Goal: Task Accomplishment & Management: Use online tool/utility

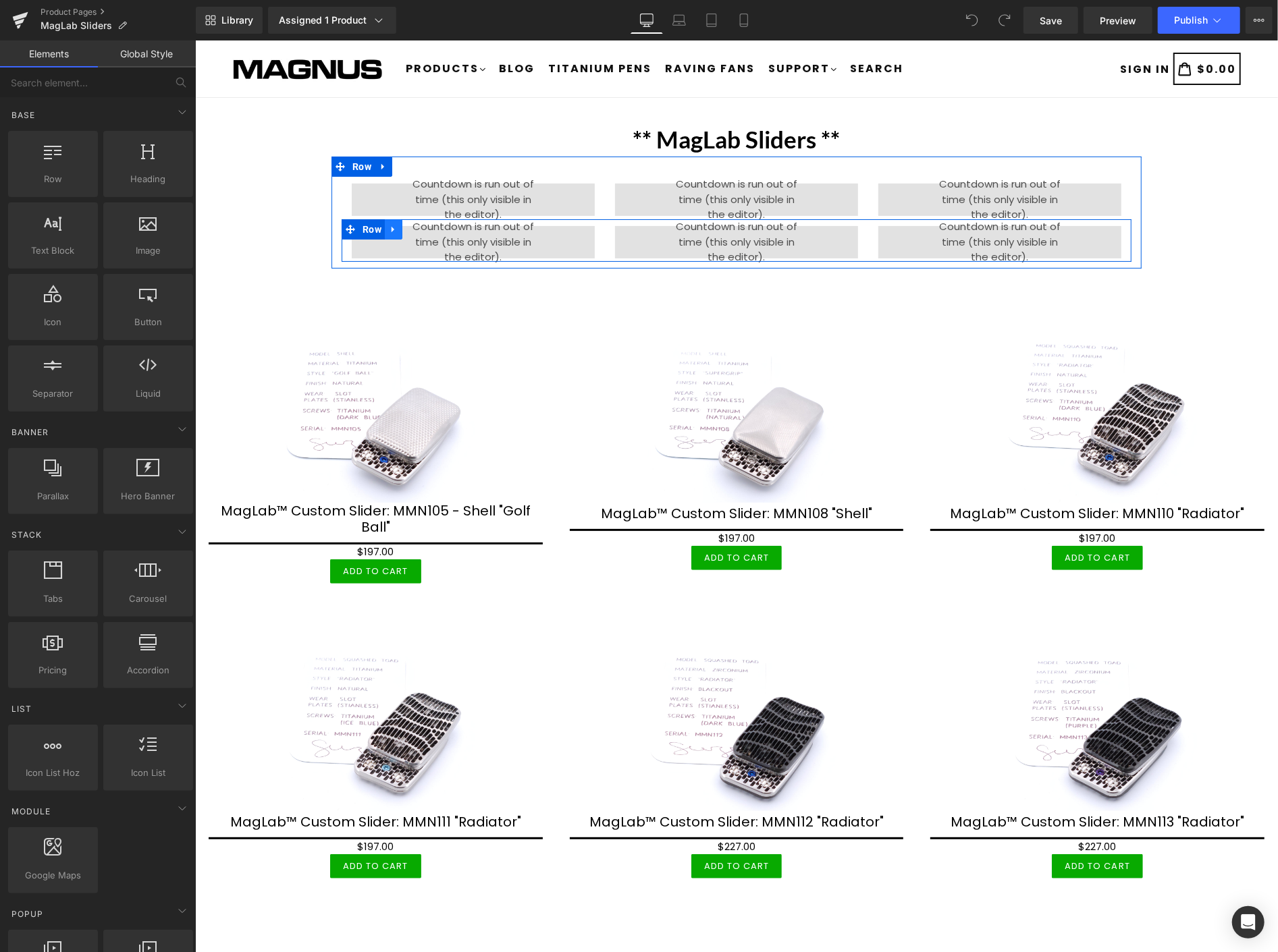
click at [391, 226] on icon at bounding box center [392, 229] width 3 height 6
click at [423, 224] on icon at bounding box center [427, 228] width 9 height 9
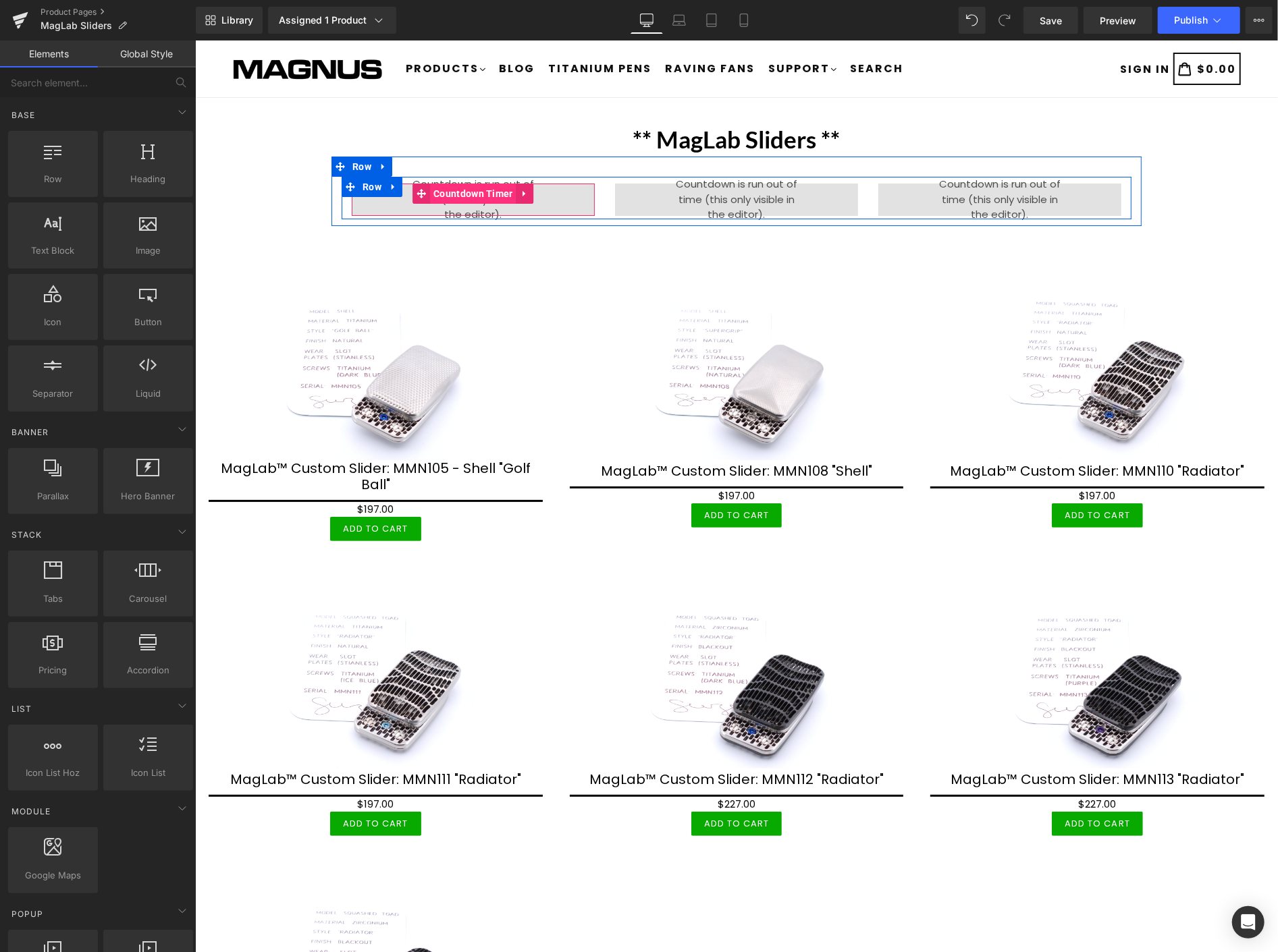
click at [486, 187] on span "Countdown Timer" at bounding box center [472, 193] width 86 height 20
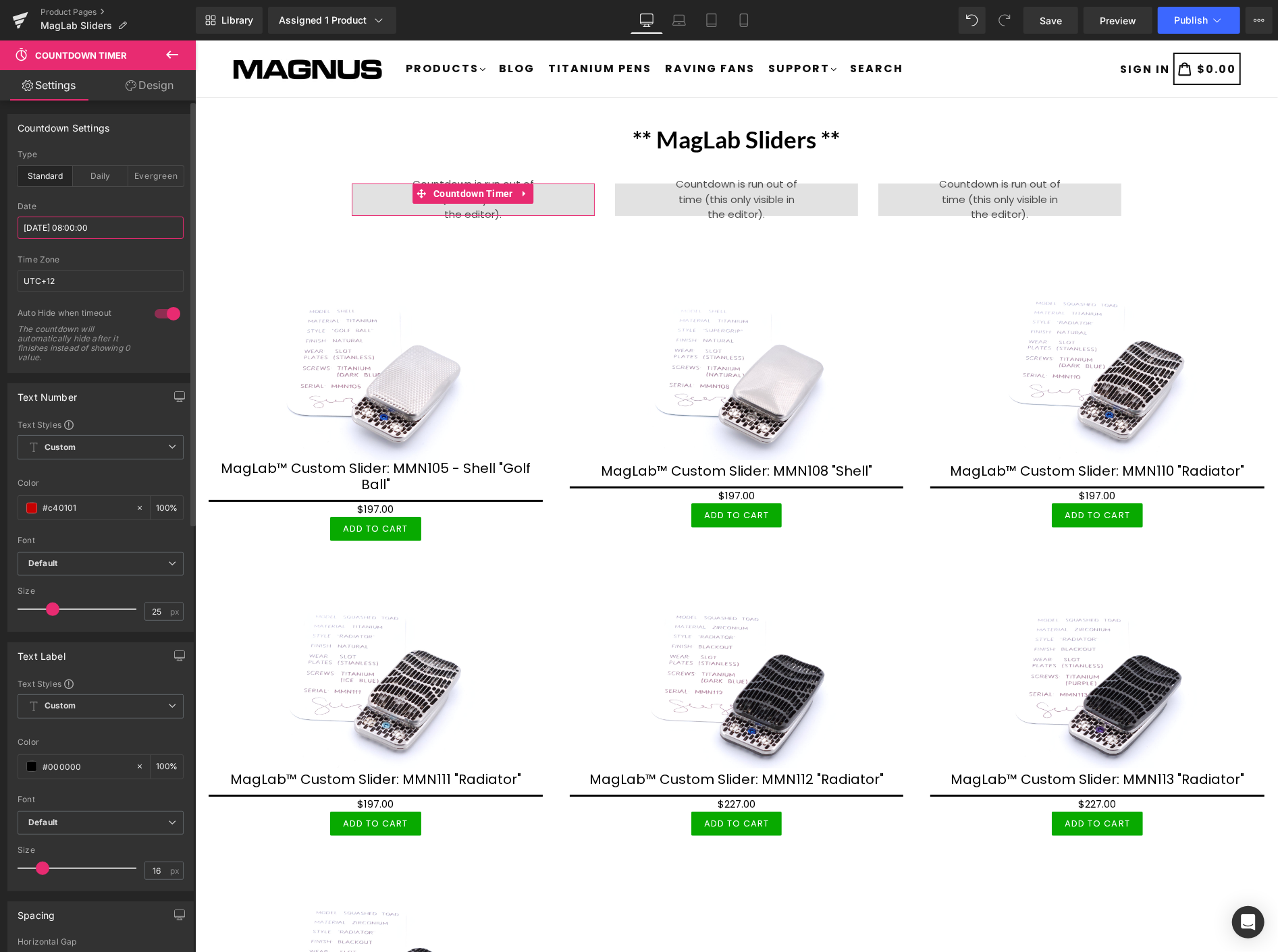
click at [65, 227] on input "[DATE] 08:00:00" at bounding box center [100, 228] width 166 height 22
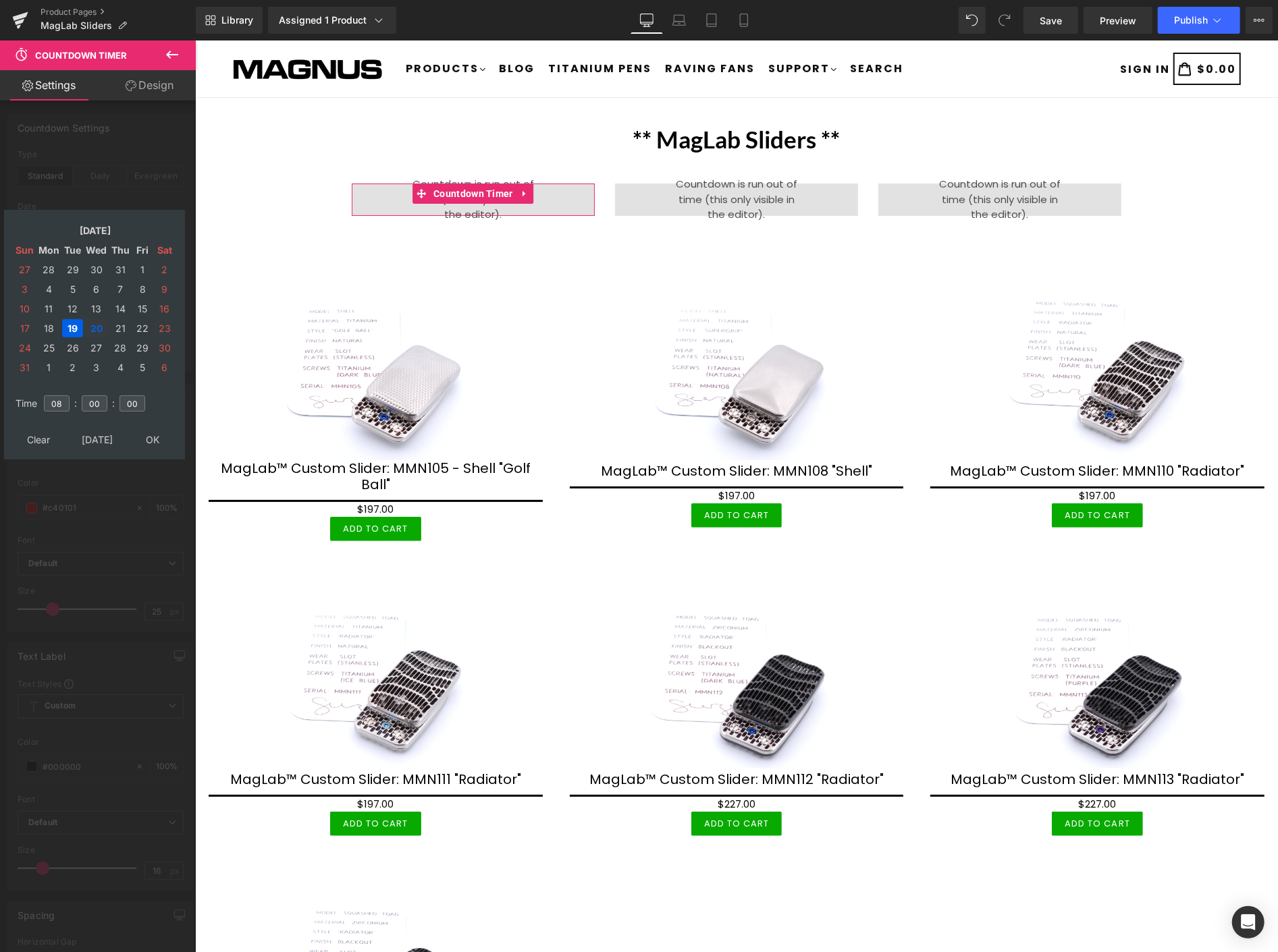
click at [95, 324] on td "20" at bounding box center [96, 328] width 24 height 18
click at [64, 398] on input "08" at bounding box center [57, 403] width 26 height 16
type input "0"
type input "20"
type input "[DATE] 20:00:00"
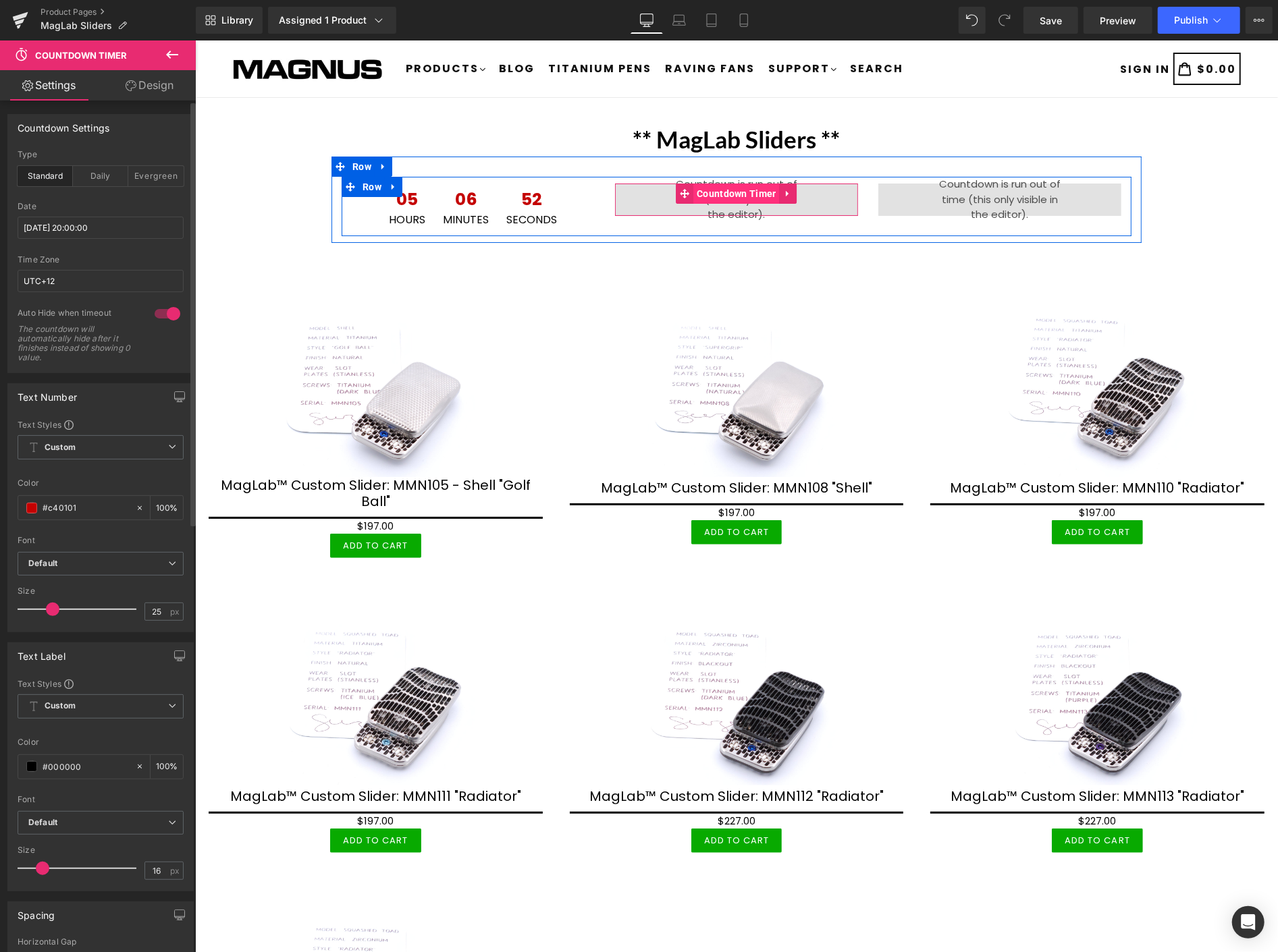
click at [732, 190] on span "Countdown Timer" at bounding box center [735, 193] width 86 height 20
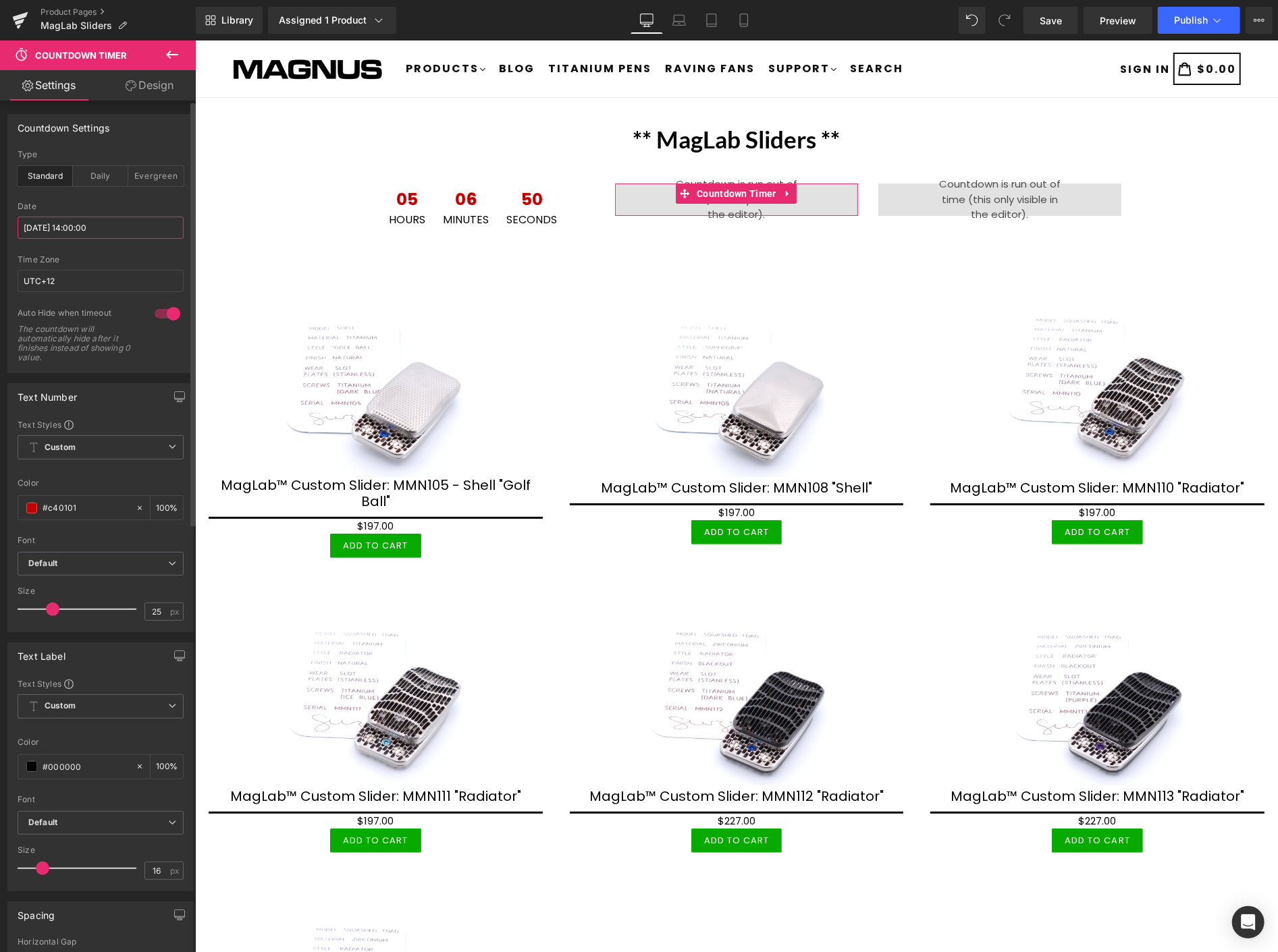
click at [110, 232] on input "[DATE] 14:00:00" at bounding box center [100, 228] width 166 height 22
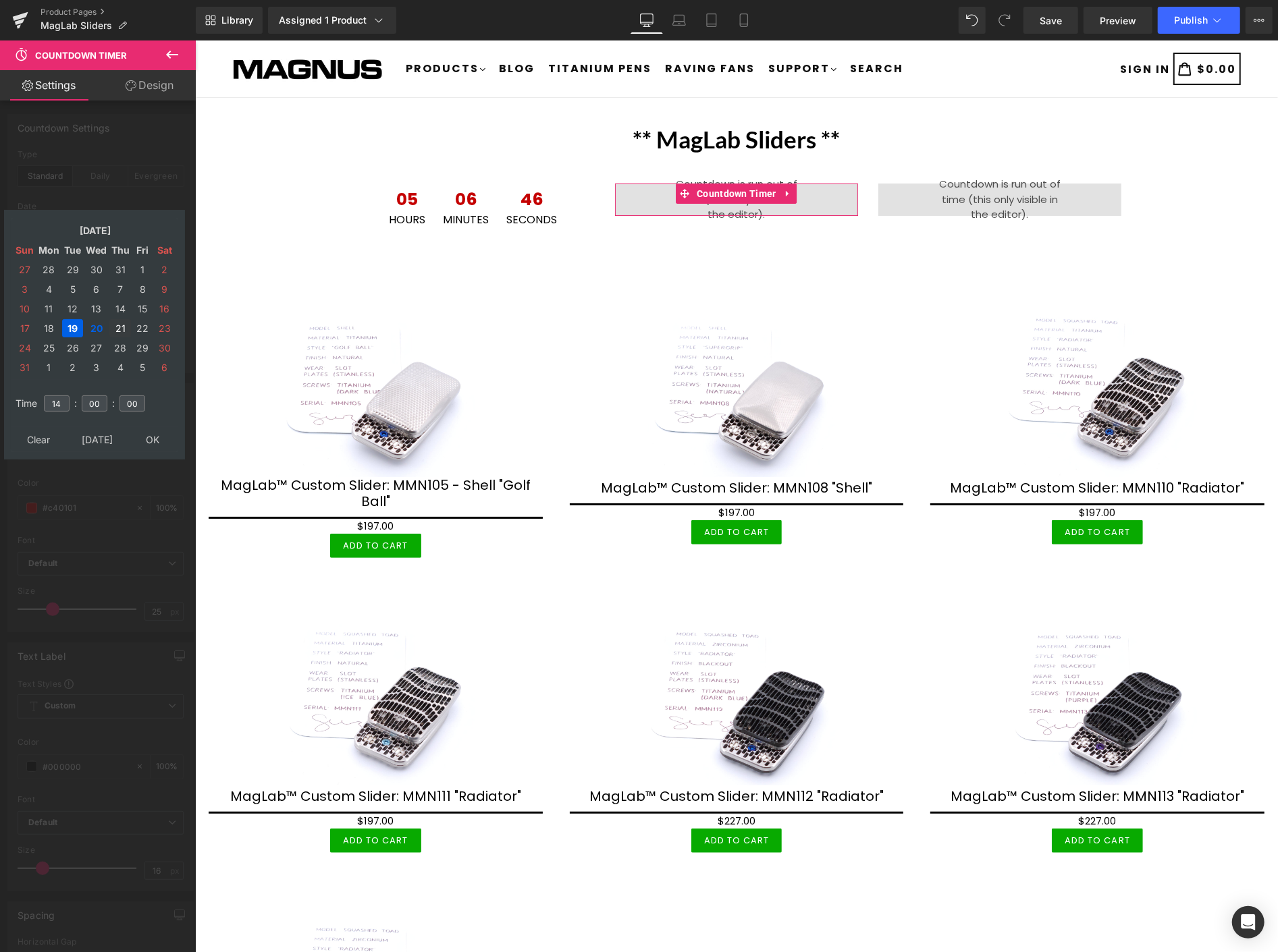
click at [116, 324] on td "21" at bounding box center [120, 328] width 22 height 18
click at [55, 396] on input "14" at bounding box center [57, 403] width 26 height 16
click at [63, 396] on input "14" at bounding box center [57, 403] width 26 height 16
type input "1"
type input "02"
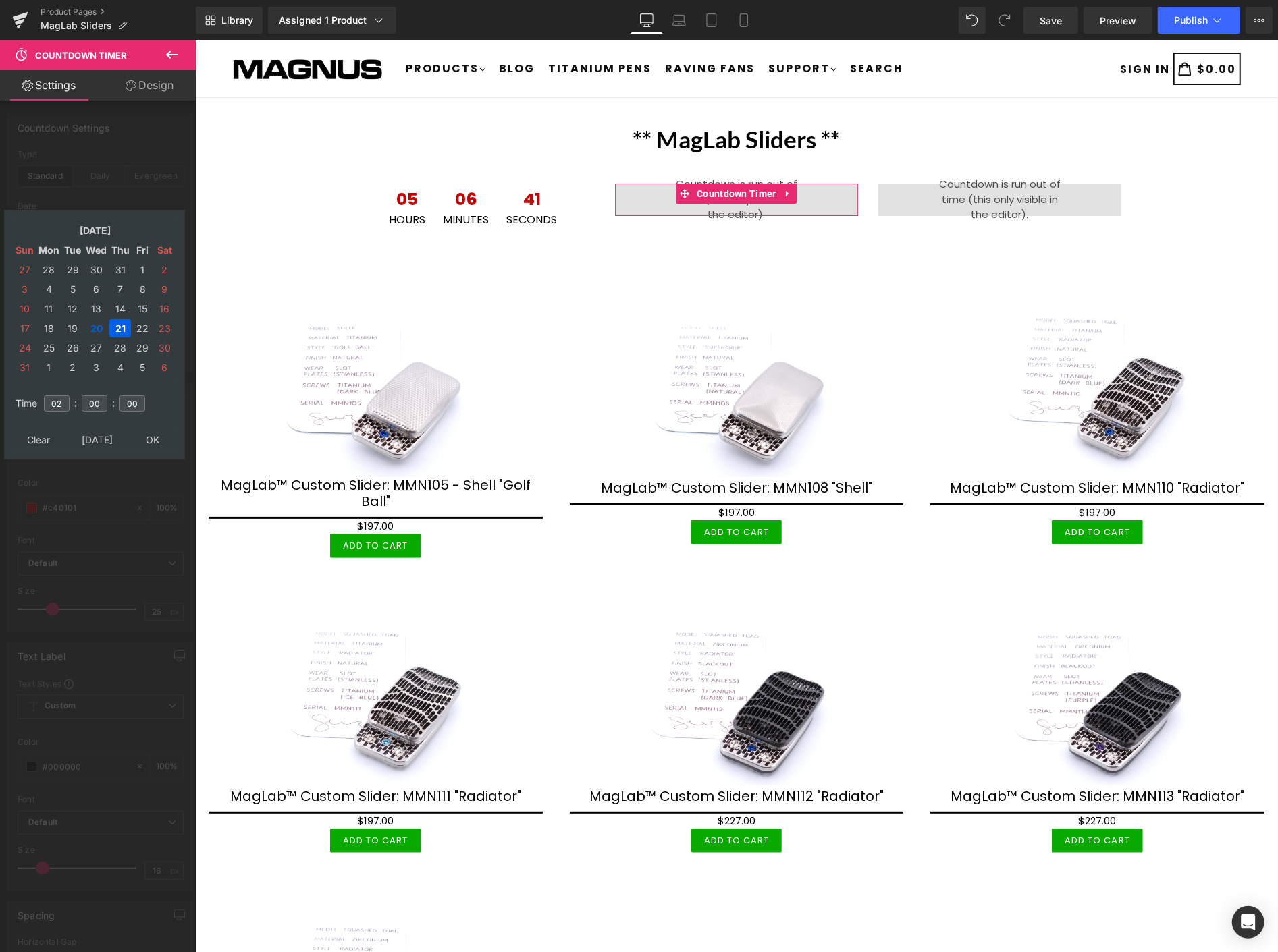
type input "[DATE] 02:00:00"
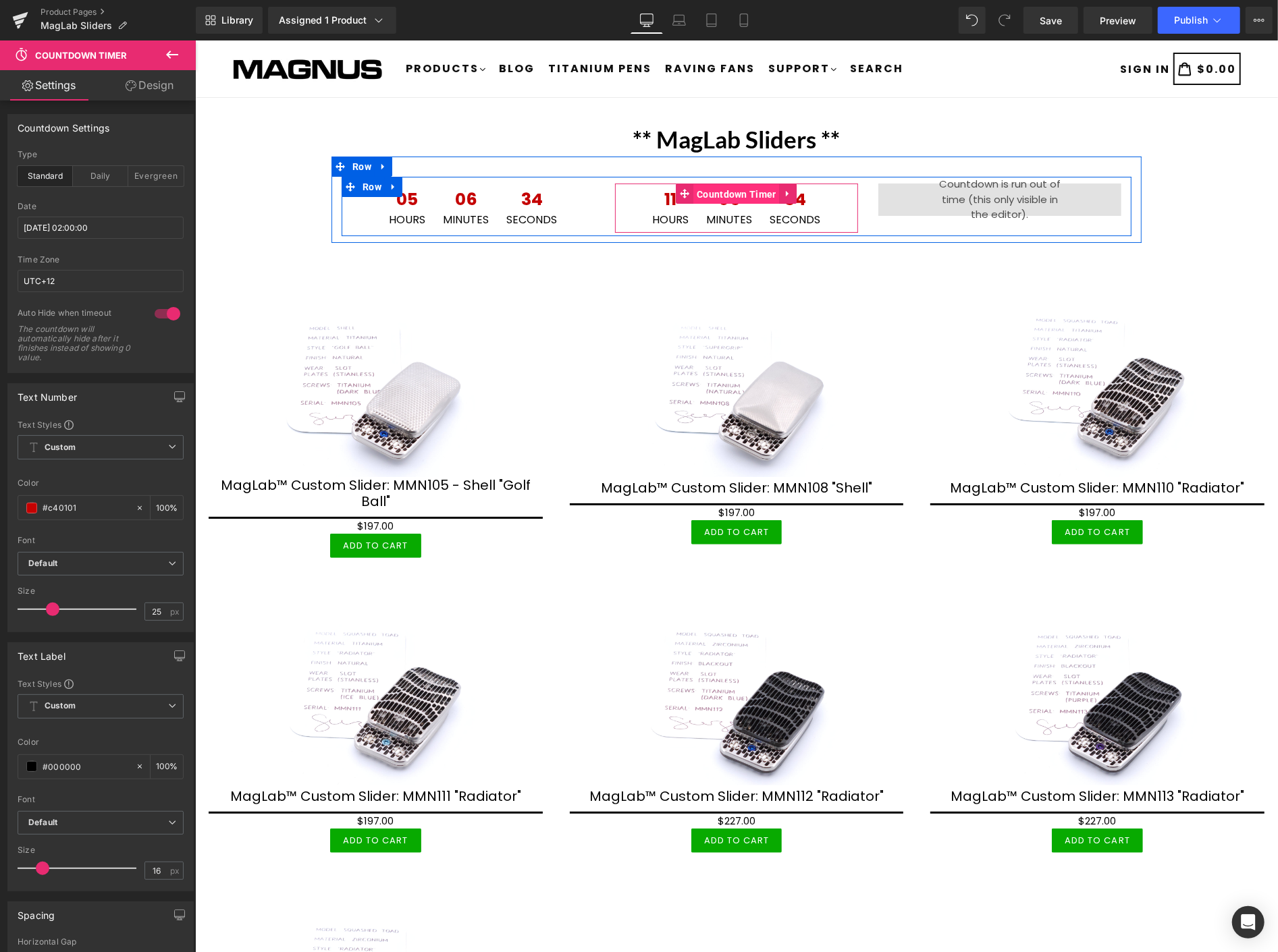
click at [707, 190] on span "Countdown Timer" at bounding box center [735, 194] width 86 height 20
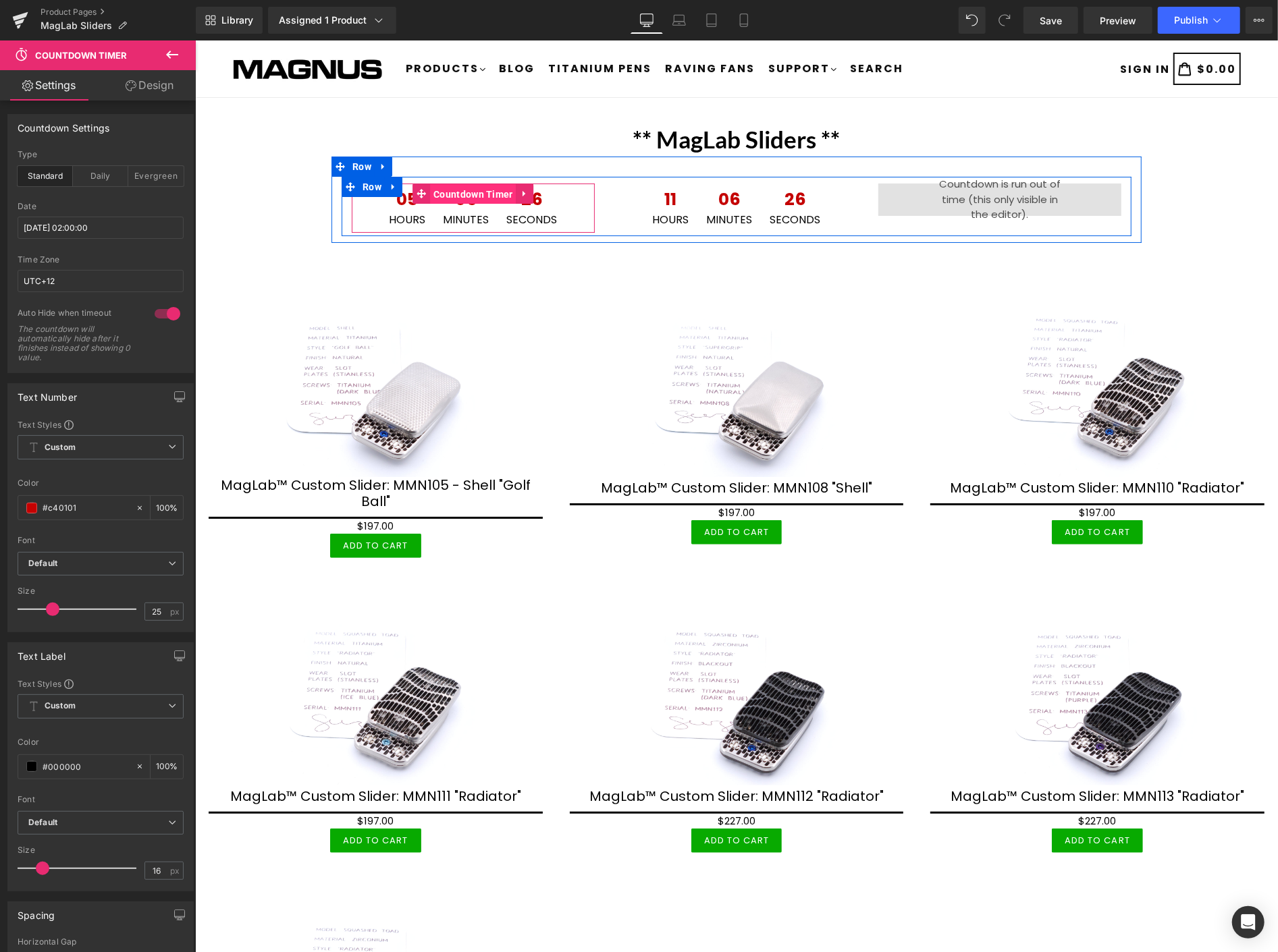
click at [458, 188] on span "Countdown Timer" at bounding box center [472, 194] width 86 height 20
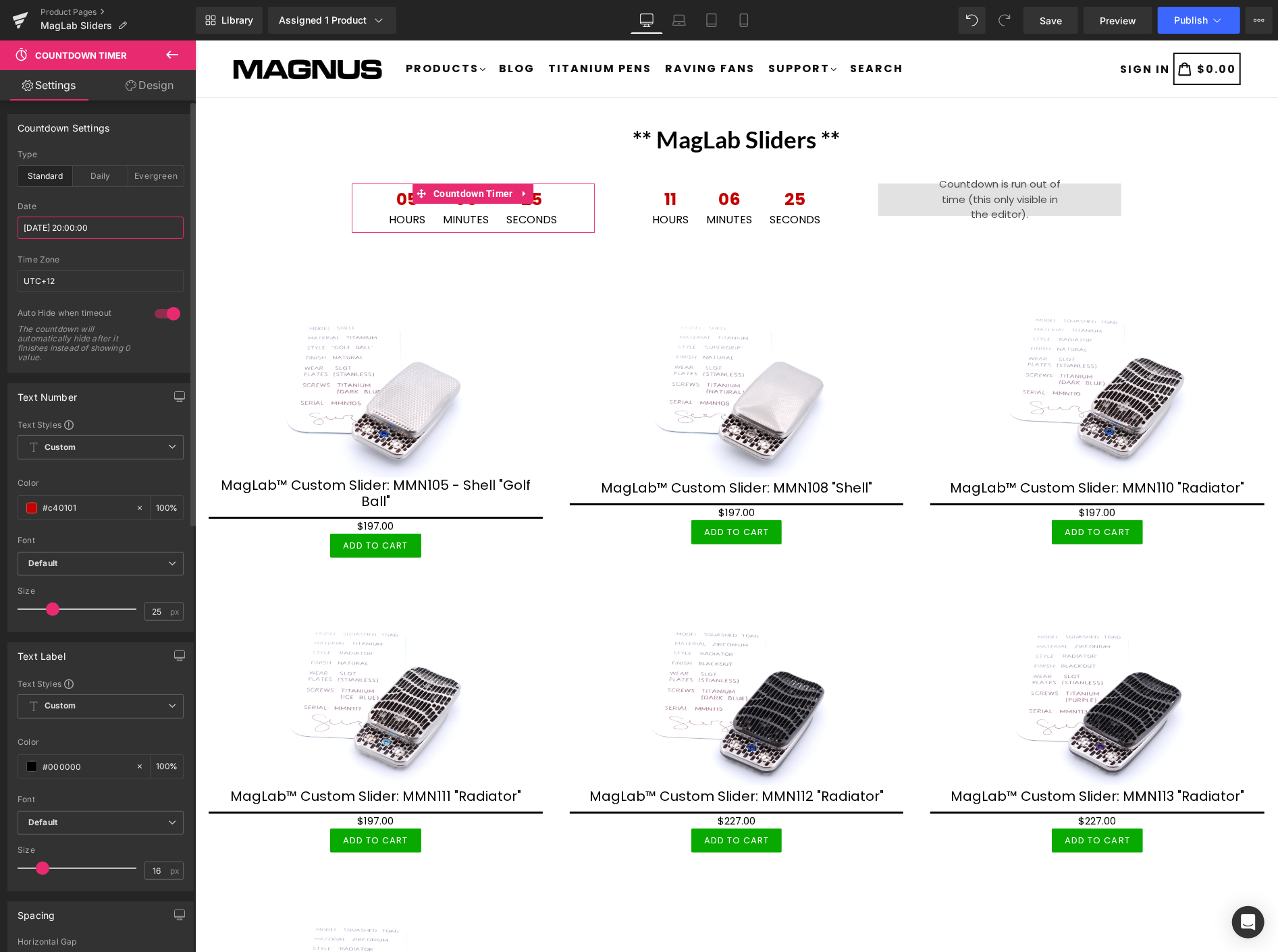
click at [124, 229] on input "[DATE] 20:00:00" at bounding box center [100, 228] width 166 height 22
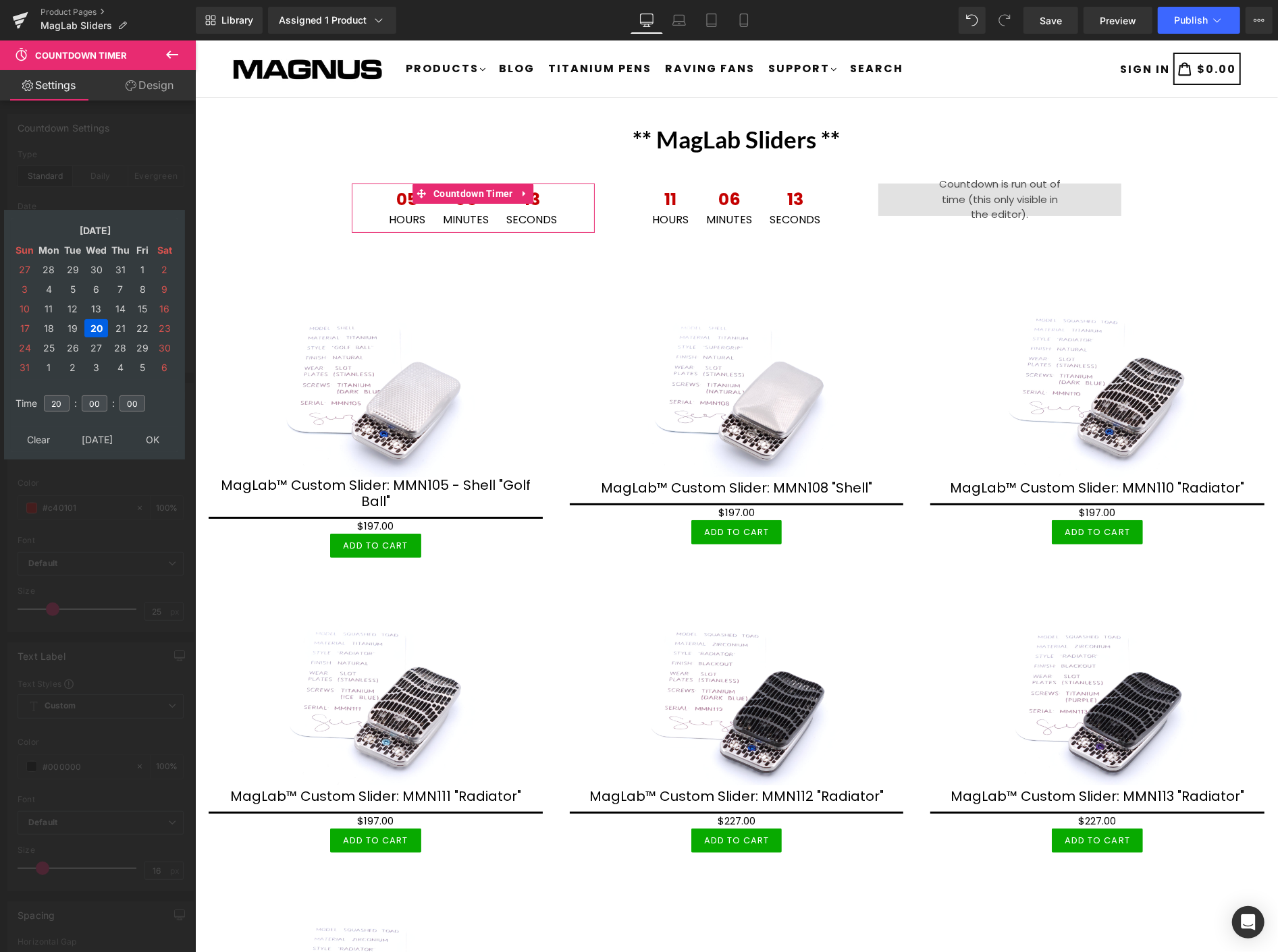
click at [152, 419] on table "Time 20 : 00 : 00" at bounding box center [94, 403] width 168 height 47
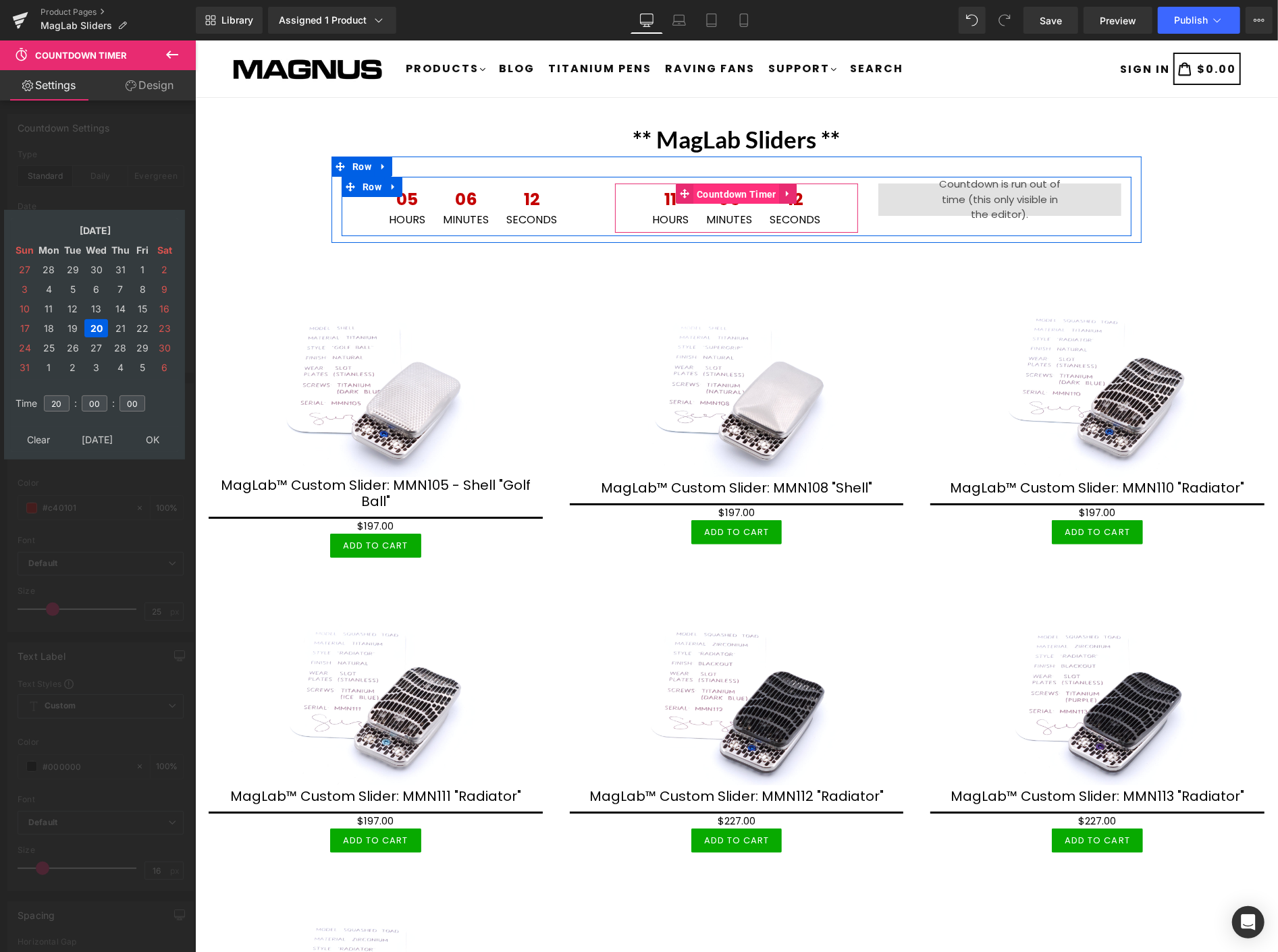
click at [727, 192] on span "Countdown Timer" at bounding box center [735, 194] width 86 height 20
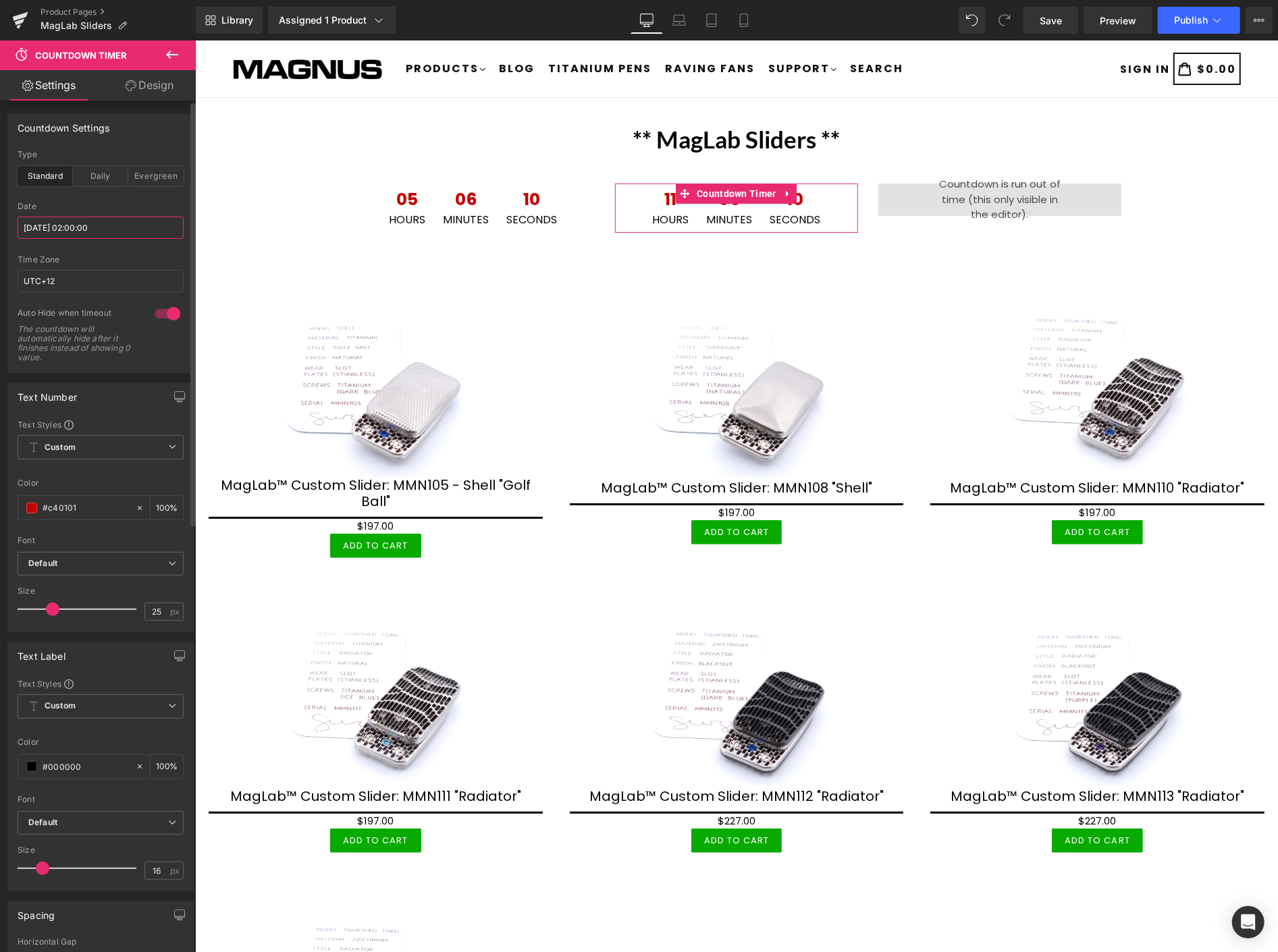
click at [113, 221] on input "[DATE] 02:00:00" at bounding box center [100, 228] width 166 height 22
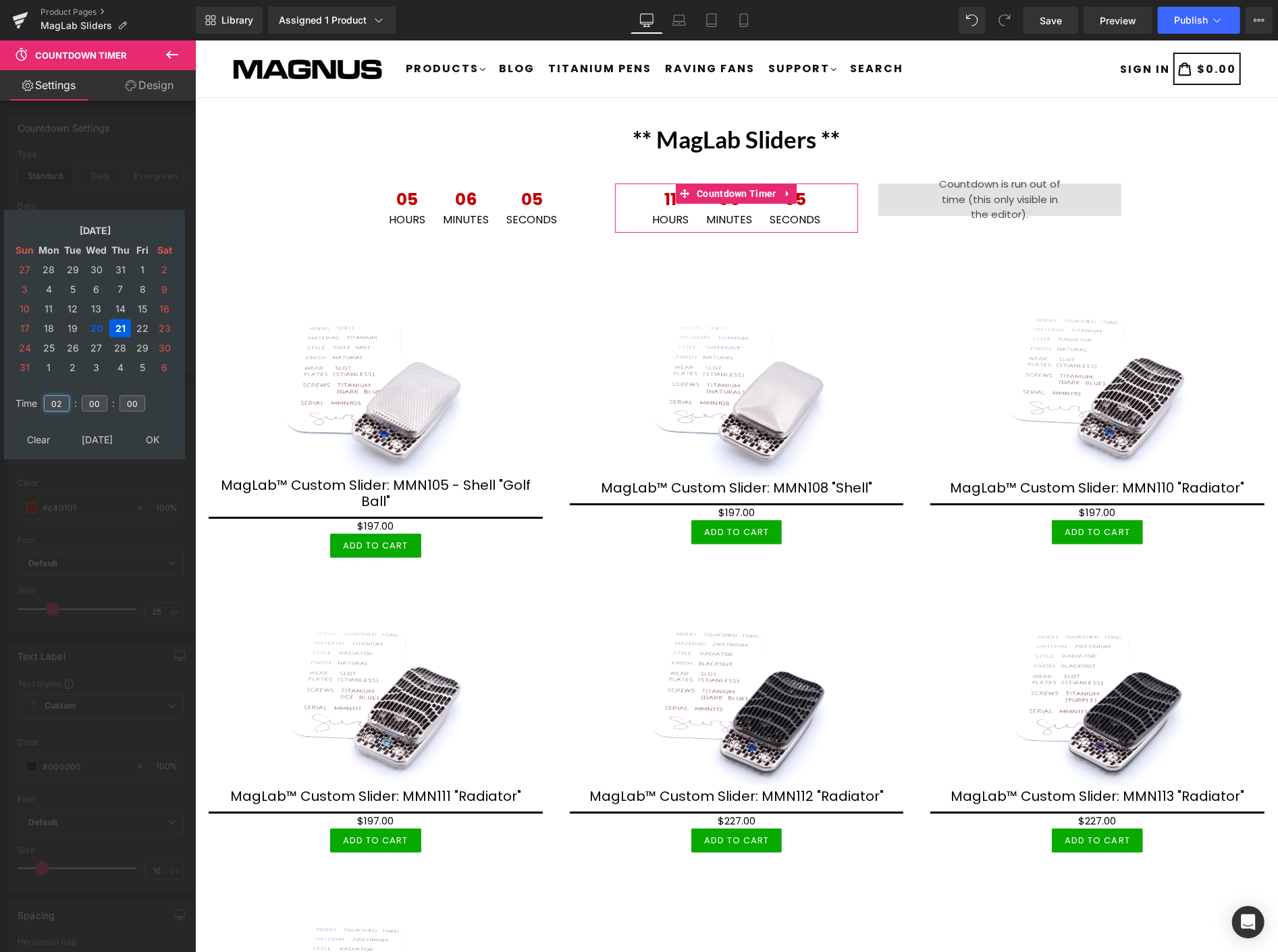
click at [67, 398] on input "02" at bounding box center [57, 403] width 26 height 16
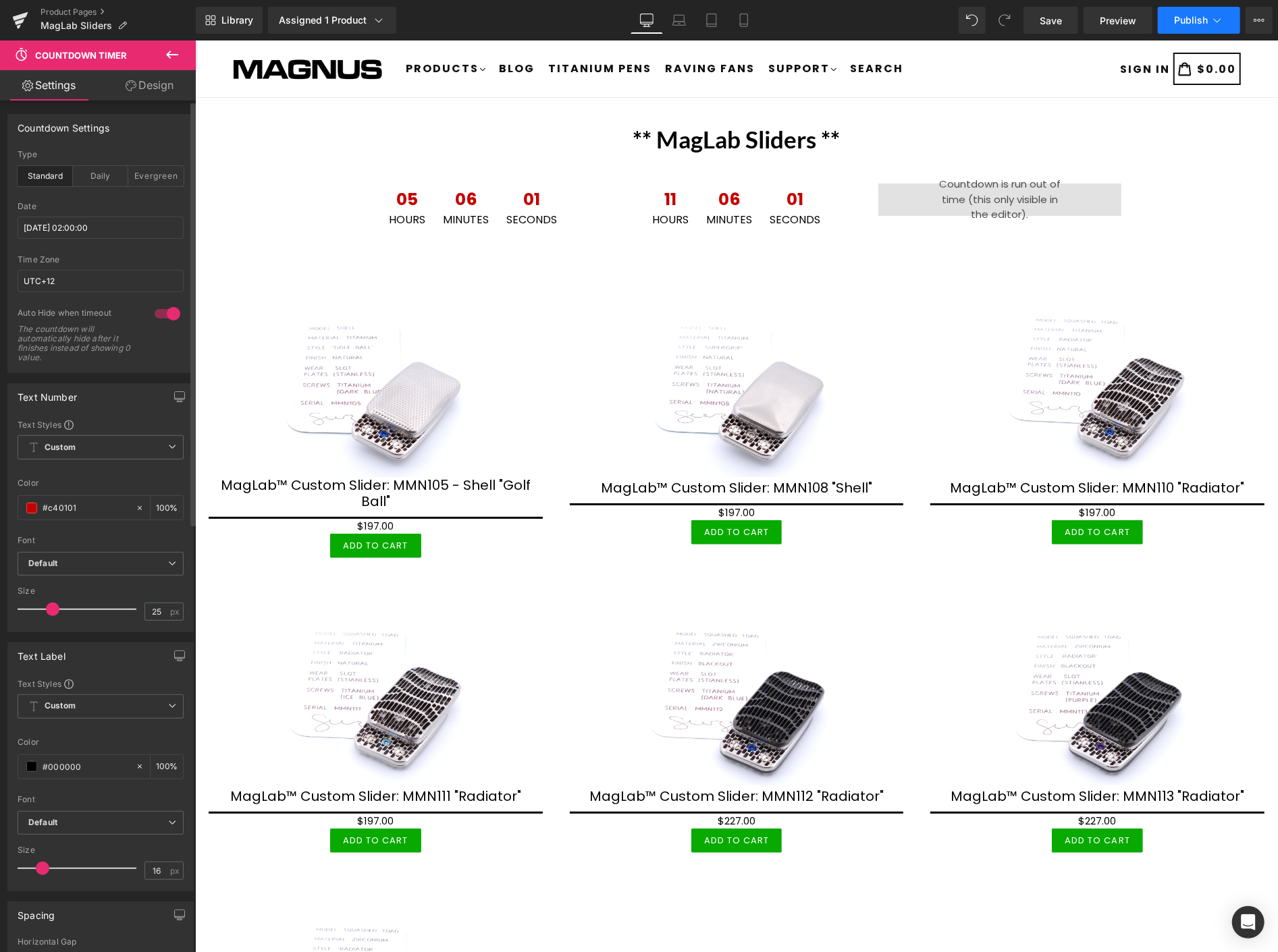
click at [1190, 15] on span "Publish" at bounding box center [1191, 20] width 34 height 11
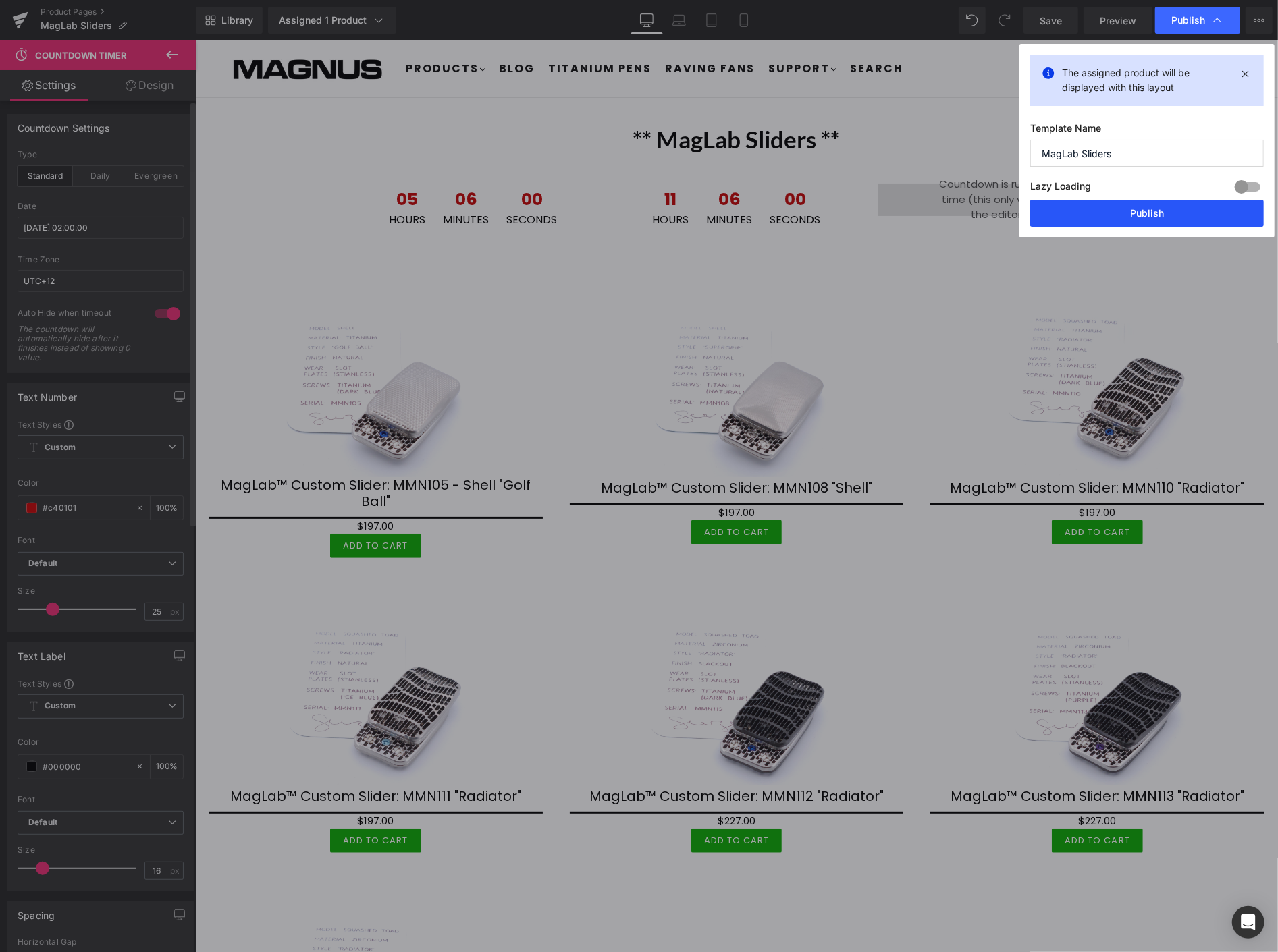
click at [1149, 213] on button "Publish" at bounding box center [1147, 213] width 234 height 27
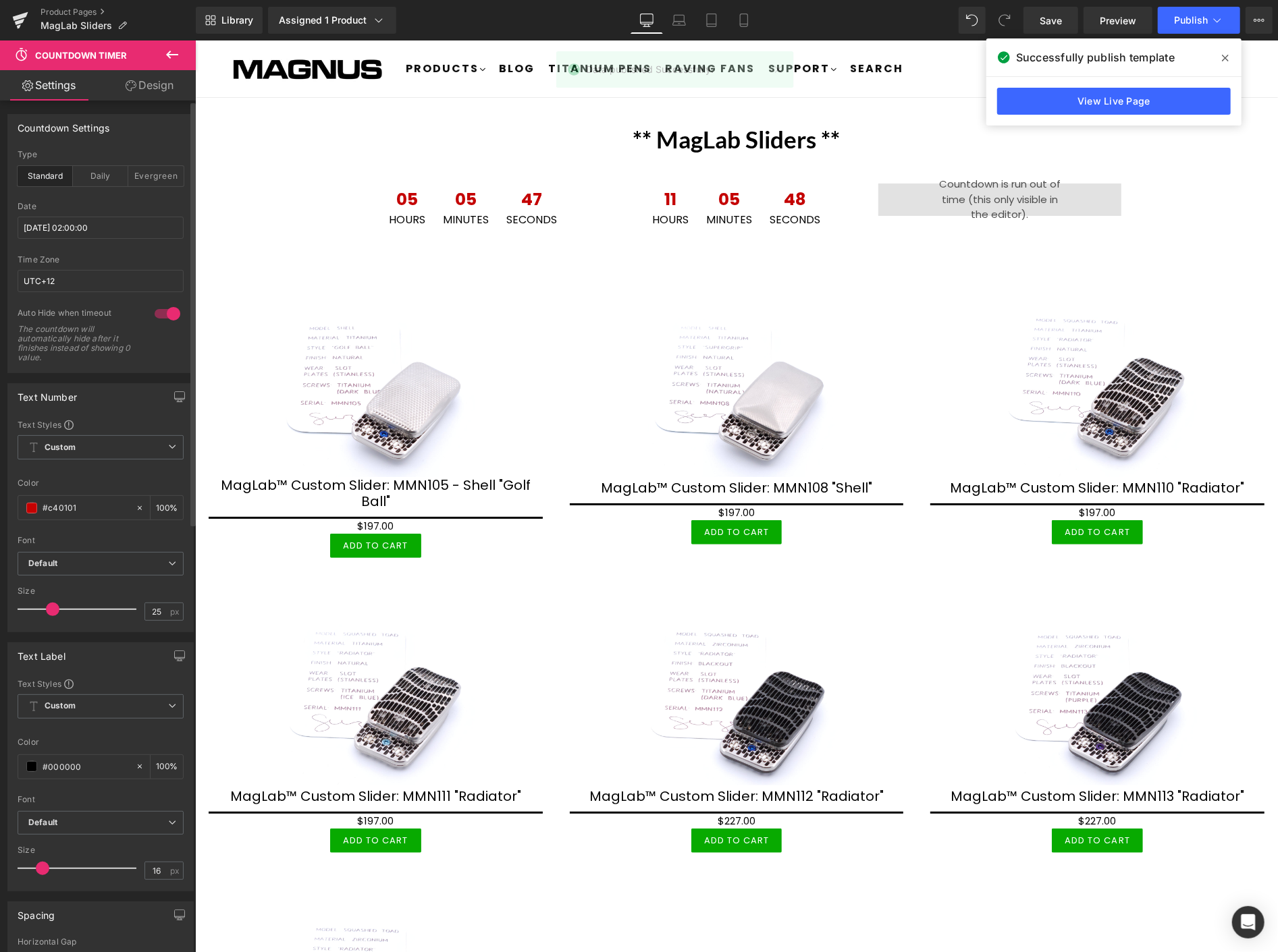
click at [1225, 56] on icon at bounding box center [1225, 58] width 7 height 11
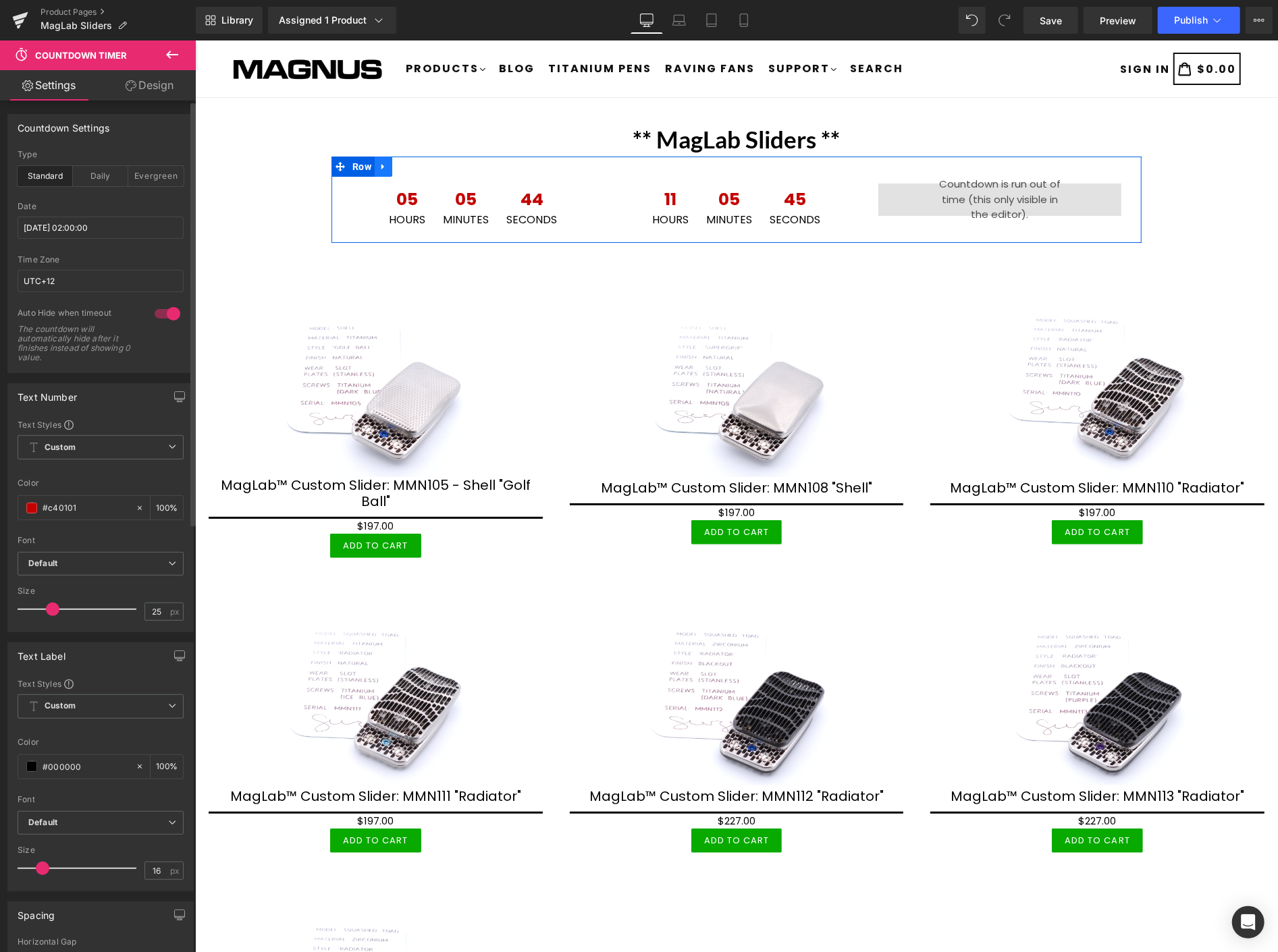
click at [380, 163] on icon at bounding box center [382, 166] width 9 height 10
click at [378, 163] on icon at bounding box center [382, 166] width 9 height 10
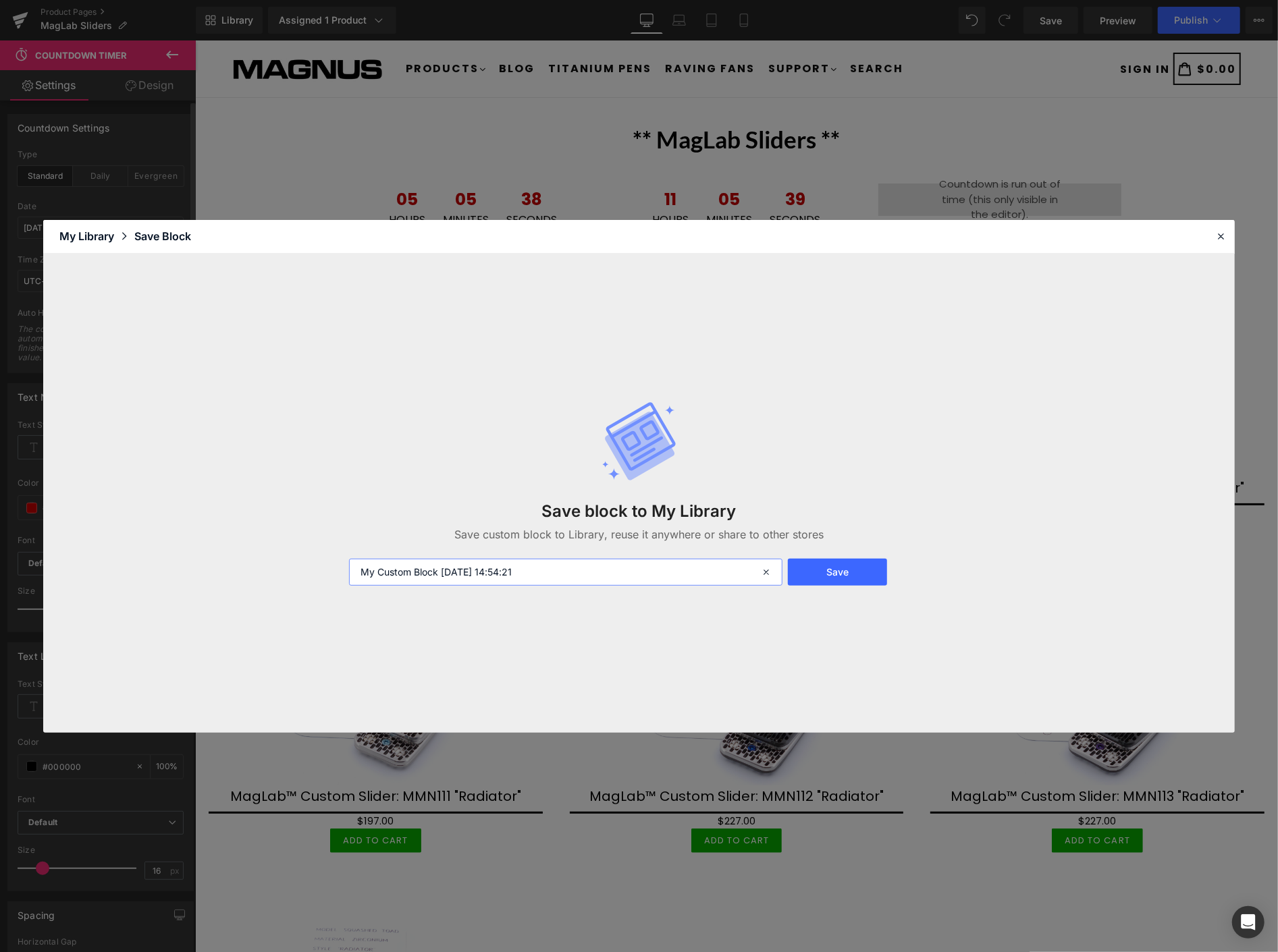
drag, startPoint x: 477, startPoint y: 561, endPoint x: 352, endPoint y: 555, distance: 125.1
click at [349, 555] on div "Save block to My Library Save custom block to Library, reuse it anywhere or sha…" at bounding box center [639, 493] width 596 height 239
type input "Clock 1"
click at [843, 564] on button "Save" at bounding box center [837, 572] width 99 height 27
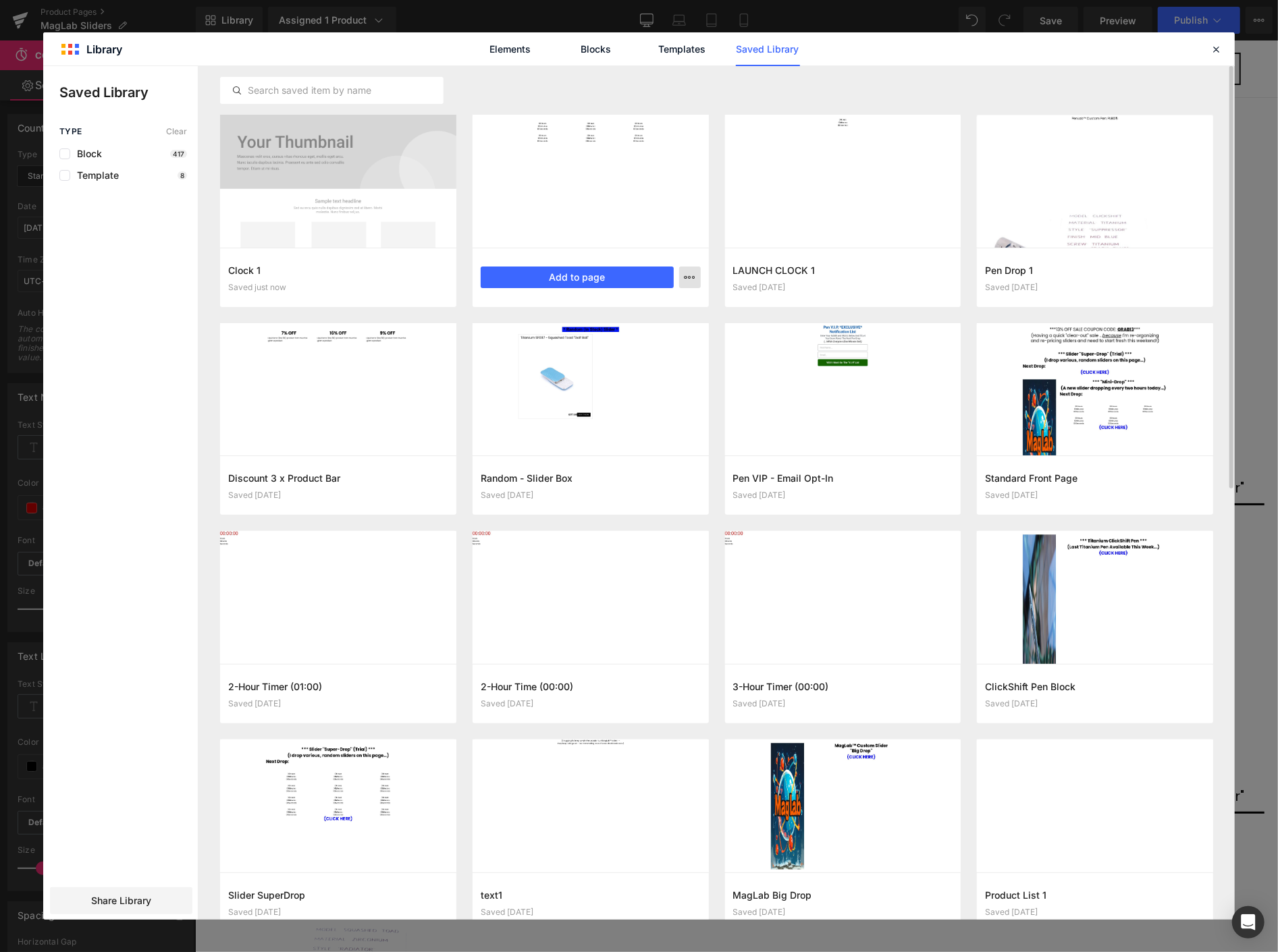
click at [691, 279] on icon "button" at bounding box center [690, 277] width 11 height 11
click at [637, 333] on div "Delete" at bounding box center [623, 336] width 154 height 28
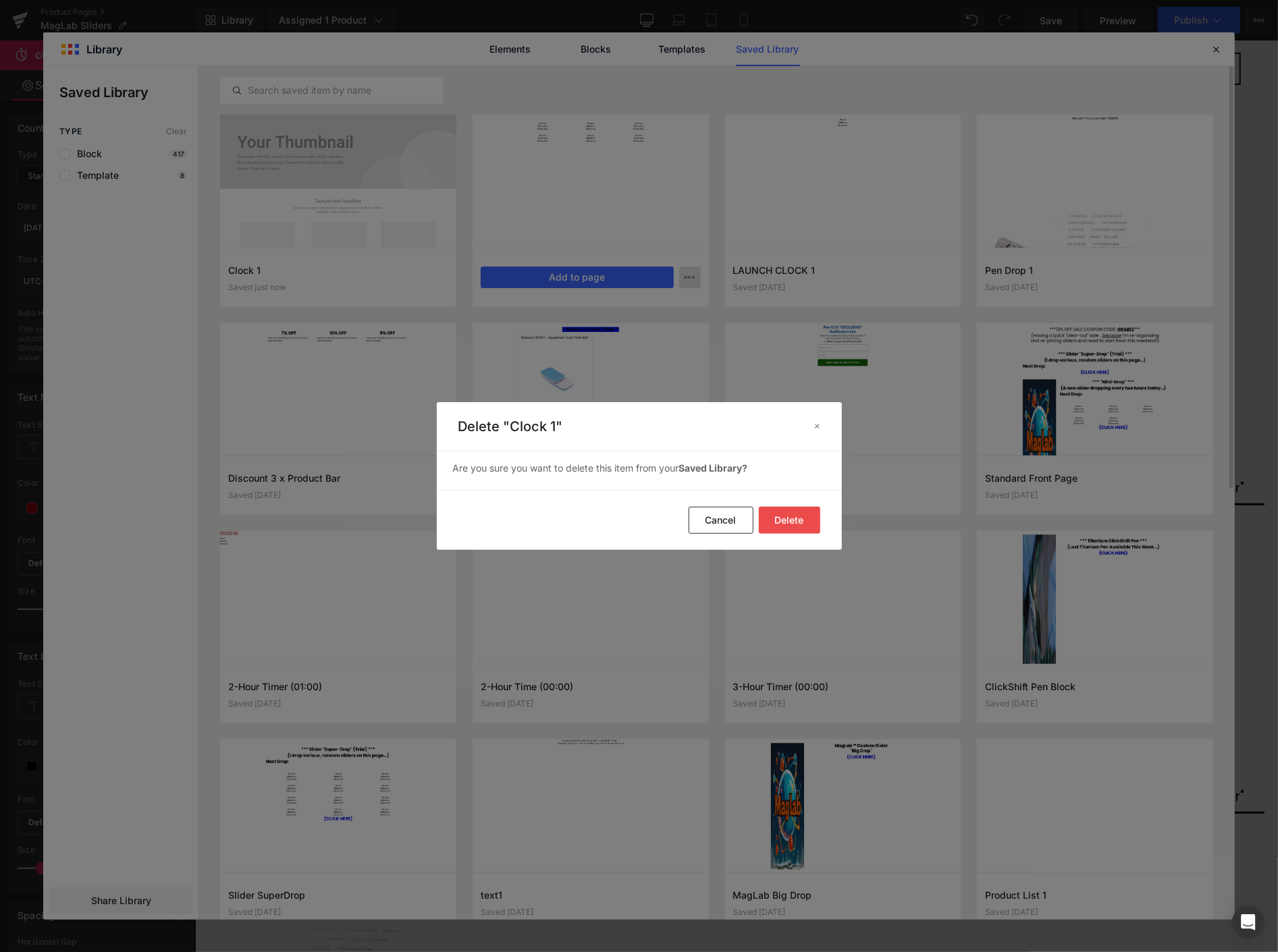
click at [795, 513] on button "Delete" at bounding box center [790, 520] width 62 height 27
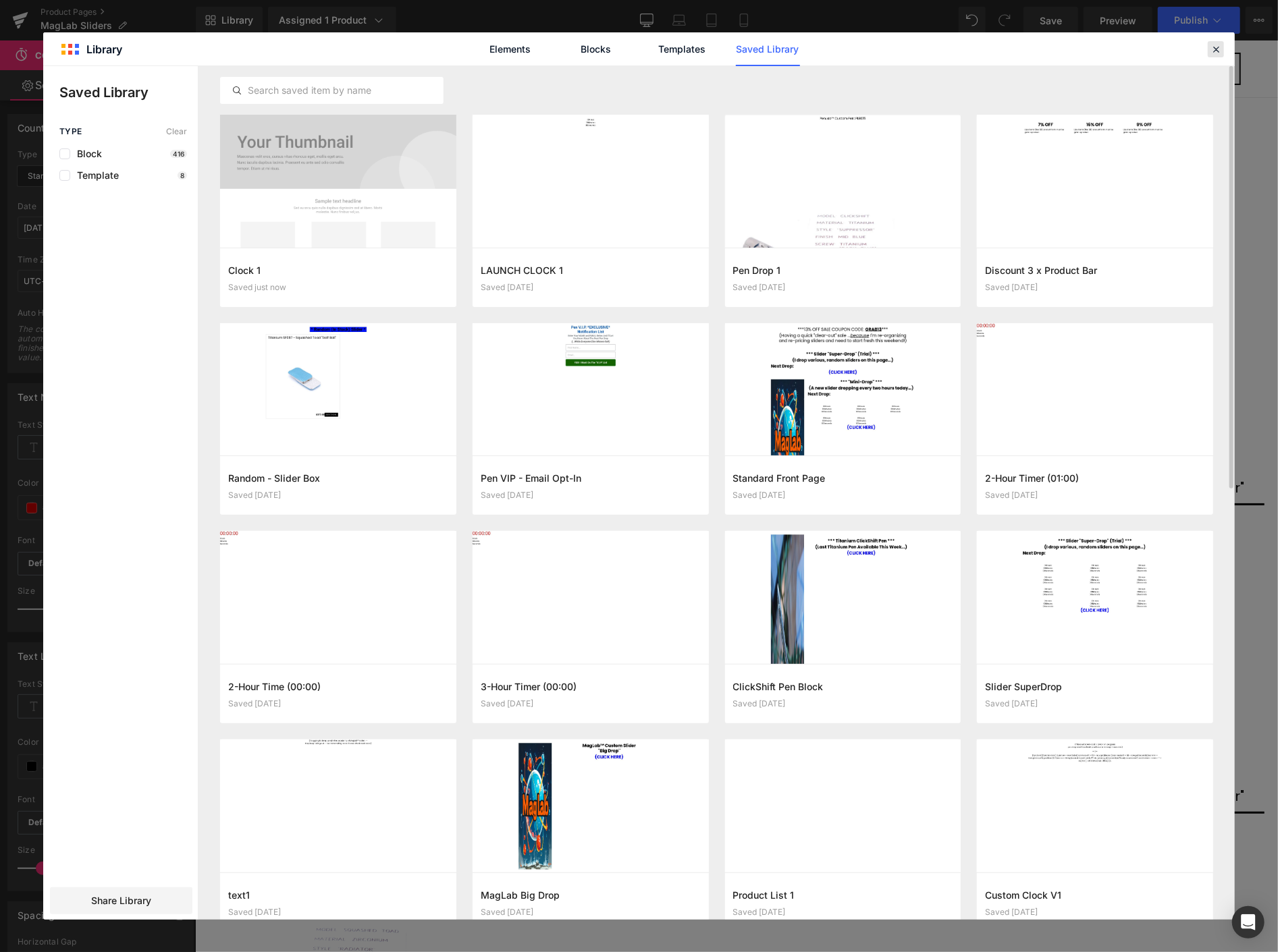
click at [1213, 49] on icon at bounding box center [1216, 49] width 12 height 12
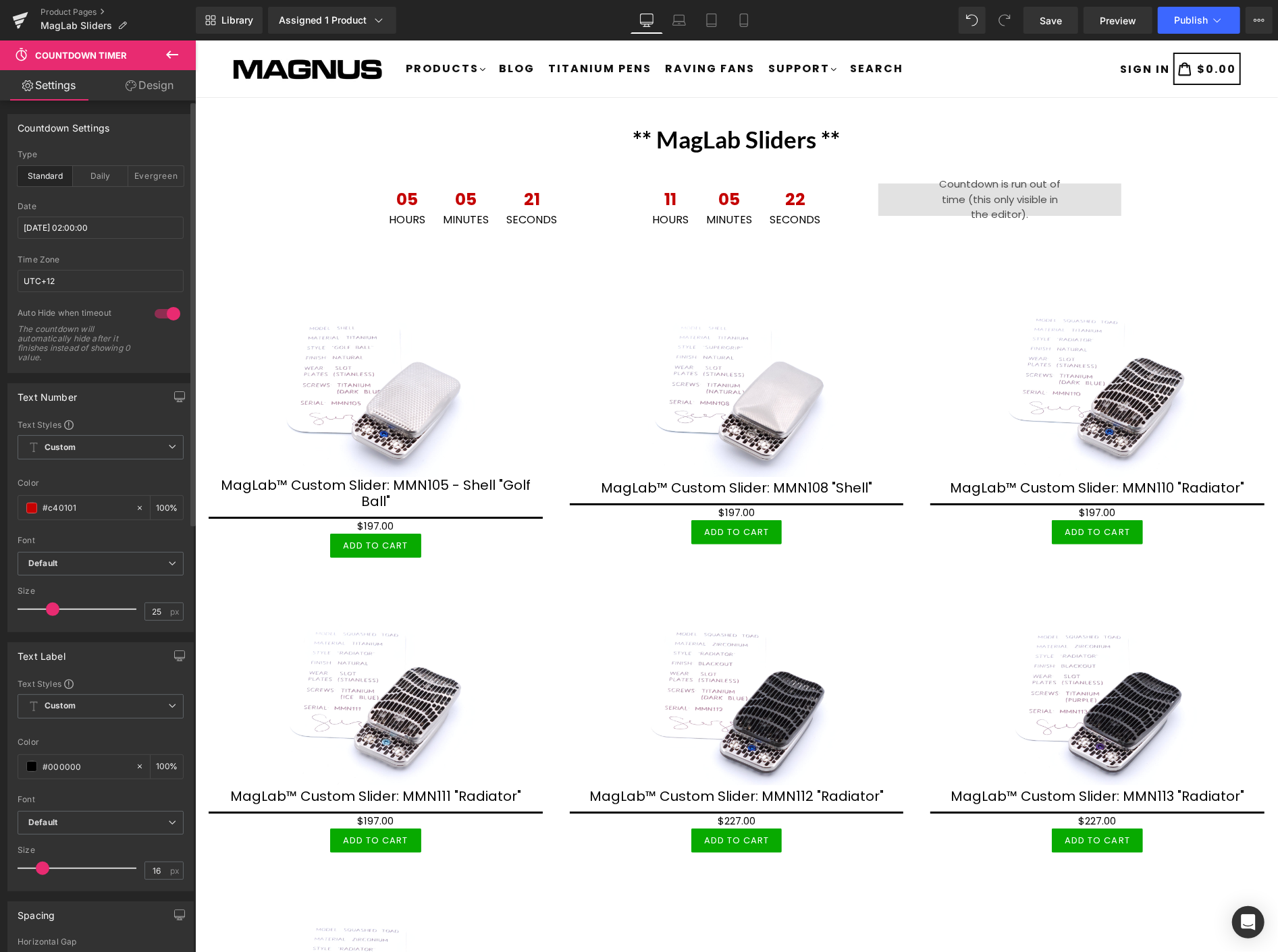
click at [81, 6] on div "Product Pages MagLab Sliders" at bounding box center [98, 20] width 196 height 41
click at [77, 11] on link "Product Pages" at bounding box center [118, 12] width 155 height 11
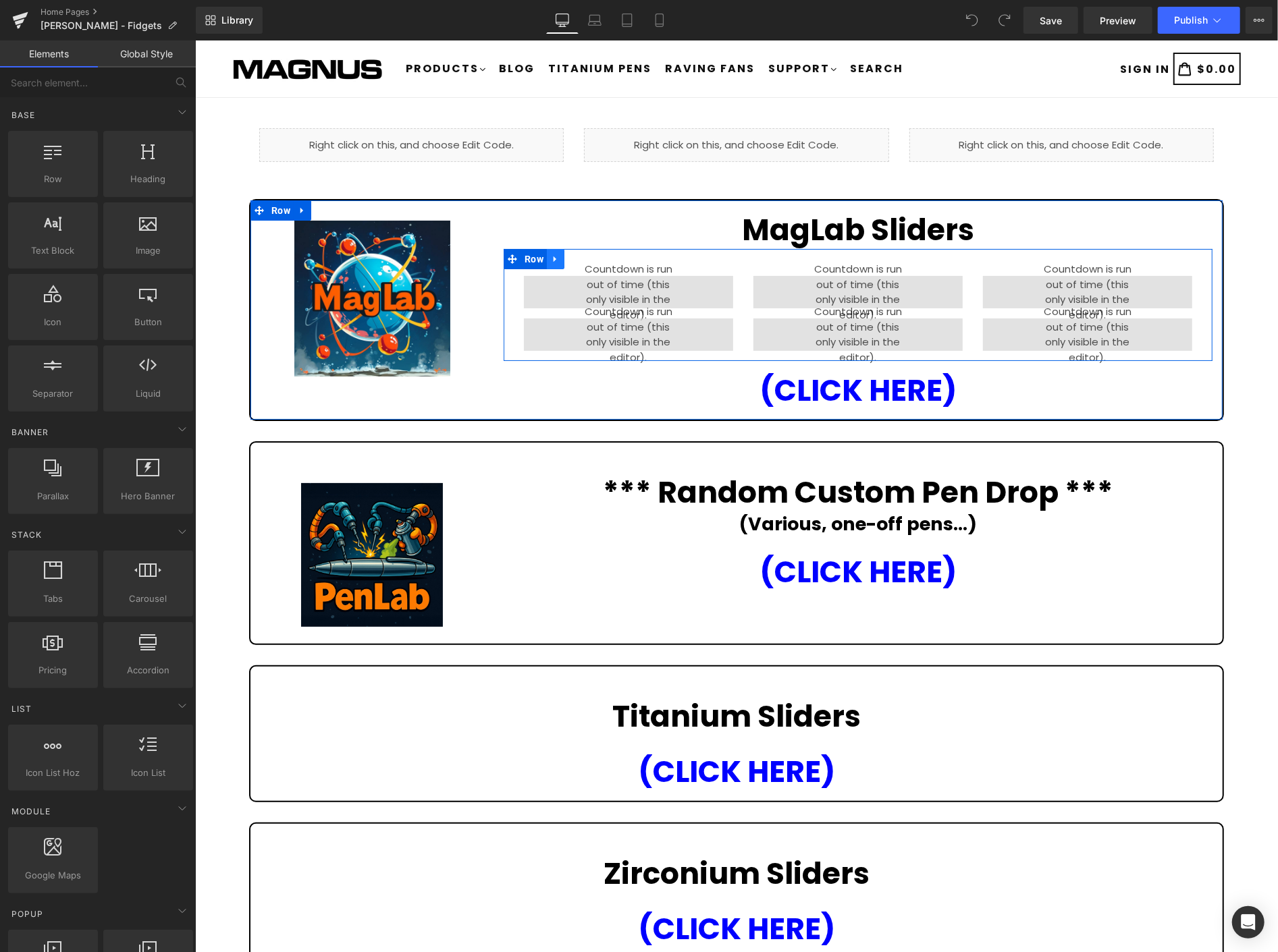
click at [550, 254] on icon at bounding box center [554, 259] width 9 height 10
click at [586, 254] on icon at bounding box center [590, 258] width 9 height 9
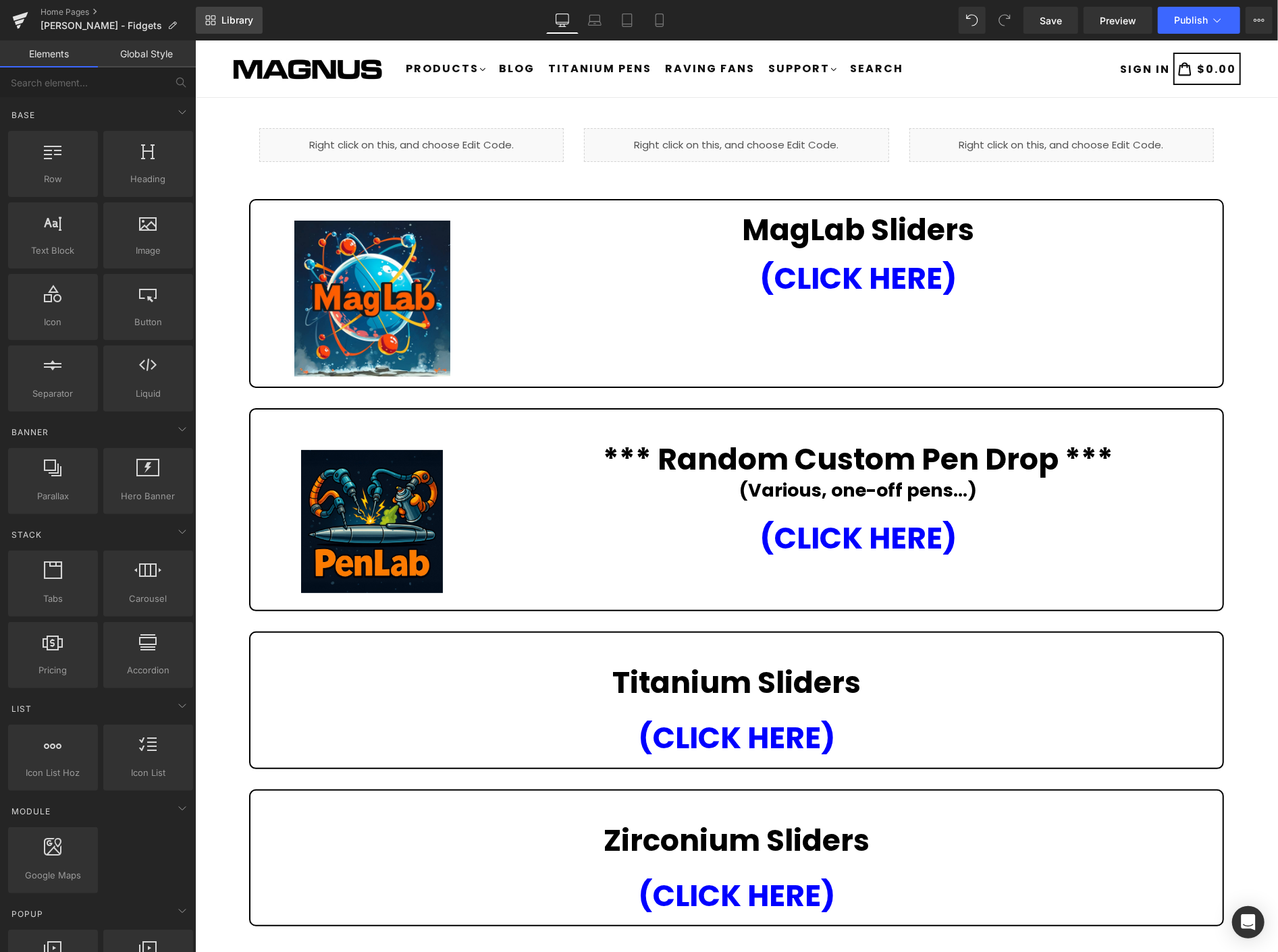
click at [246, 16] on span "Library" at bounding box center [237, 20] width 32 height 12
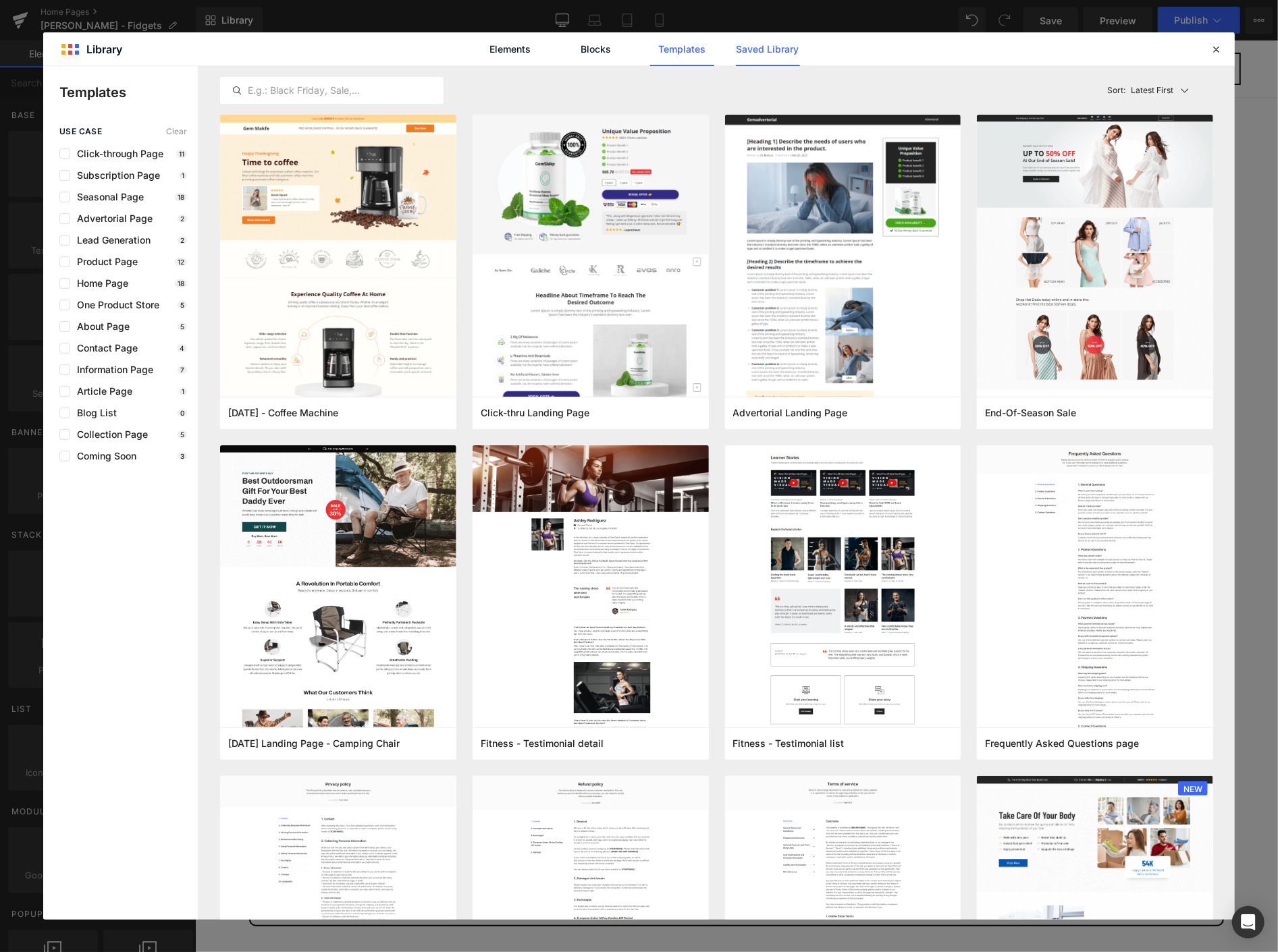
click at [759, 45] on link "Saved Library" at bounding box center [768, 49] width 64 height 34
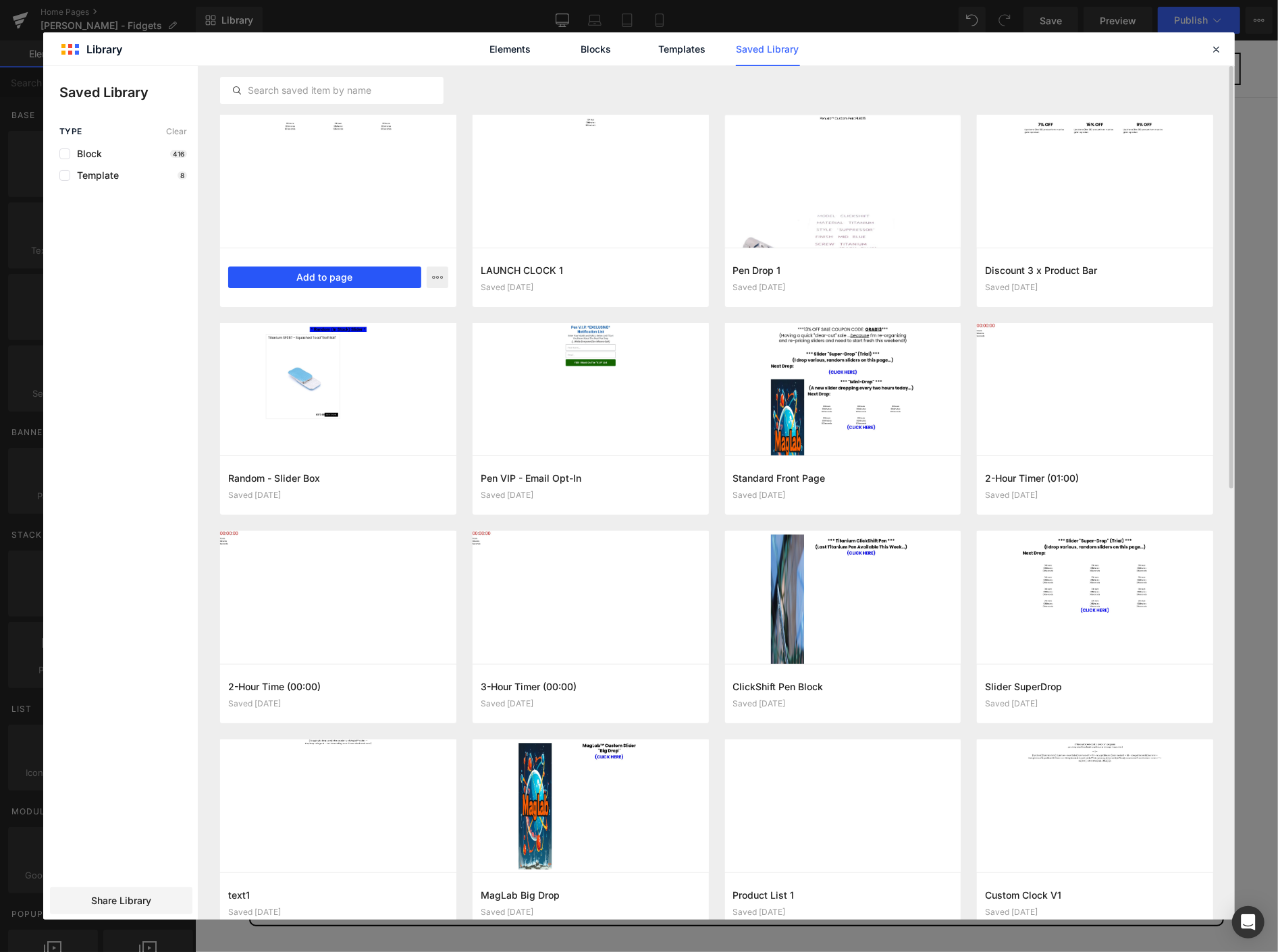
click at [373, 270] on button "Add to page" at bounding box center [324, 277] width 193 height 22
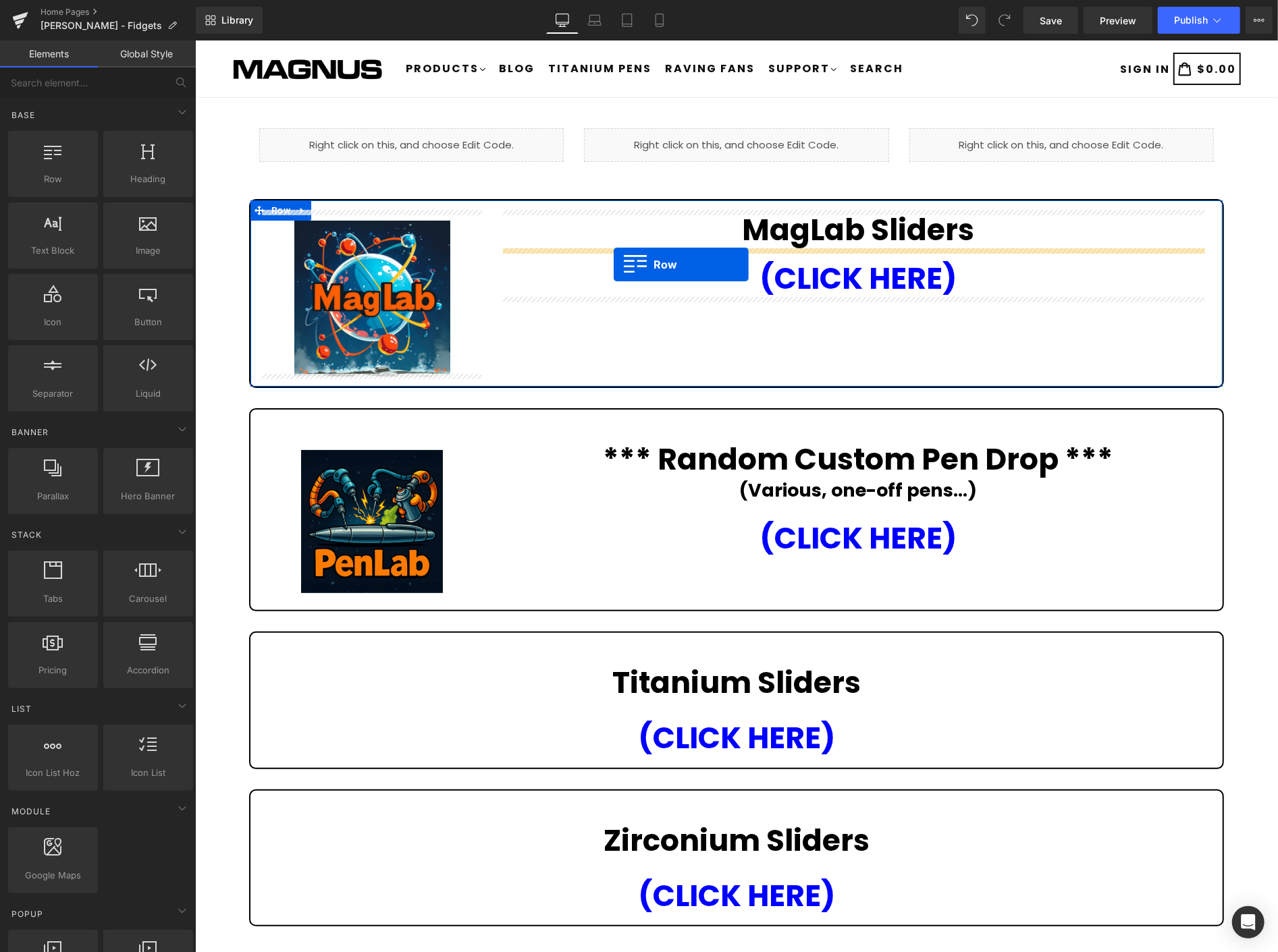
drag, startPoint x: 334, startPoint y: 514, endPoint x: 613, endPoint y: 264, distance: 374.6
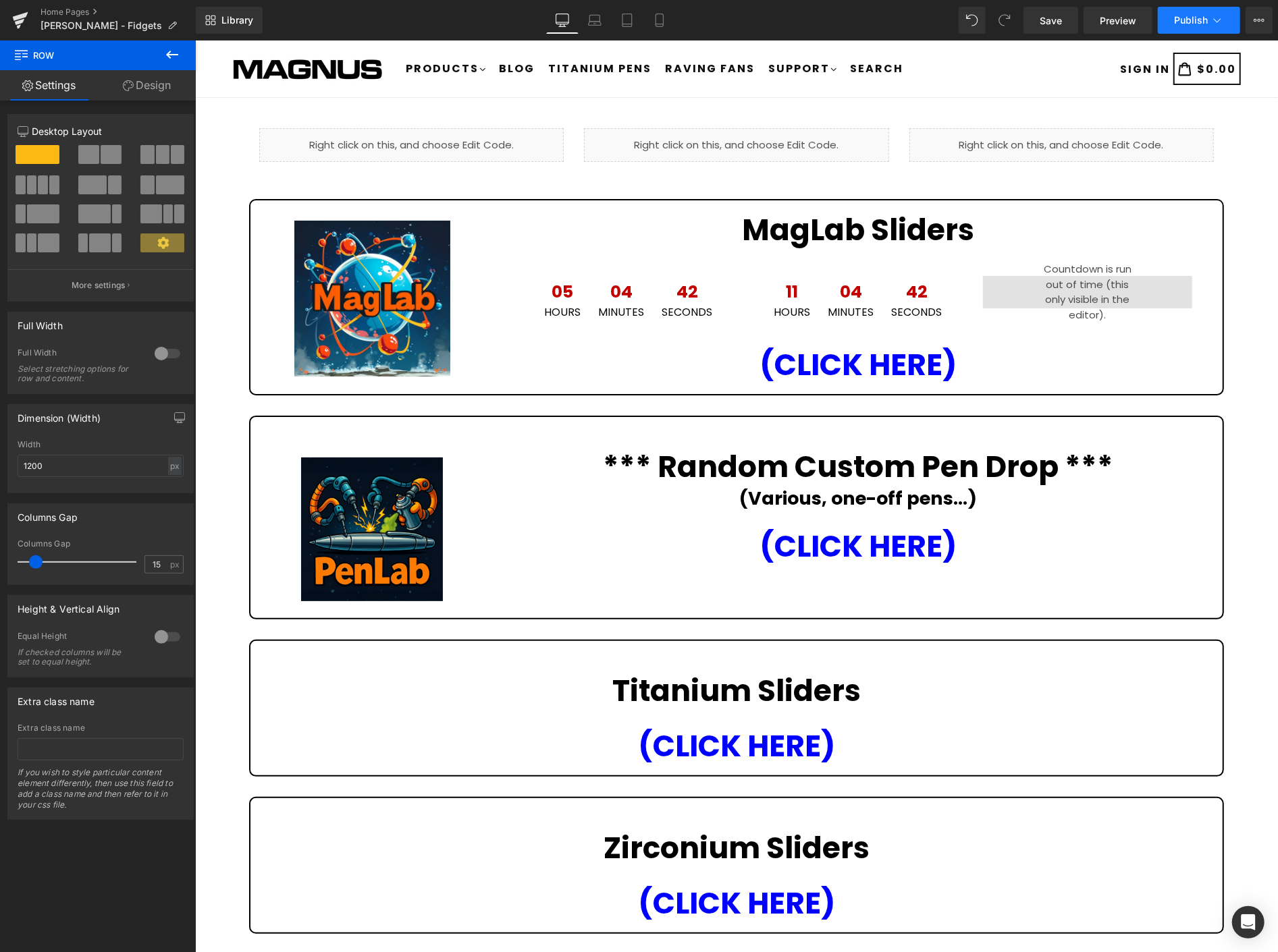
click at [1183, 15] on span "Publish" at bounding box center [1191, 20] width 34 height 11
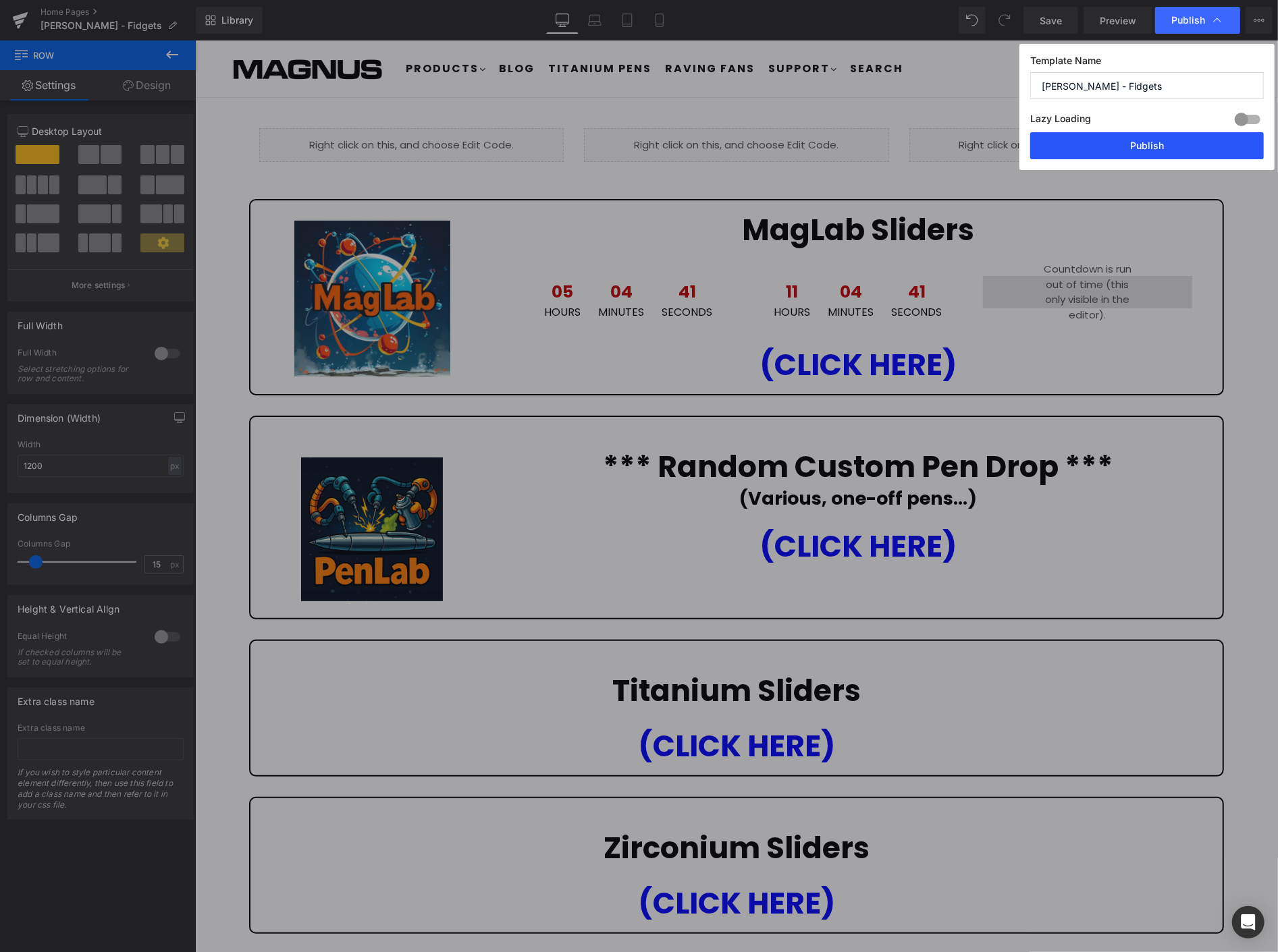
click at [1146, 149] on button "Publish" at bounding box center [1147, 146] width 234 height 27
